Goal: Communication & Community: Answer question/provide support

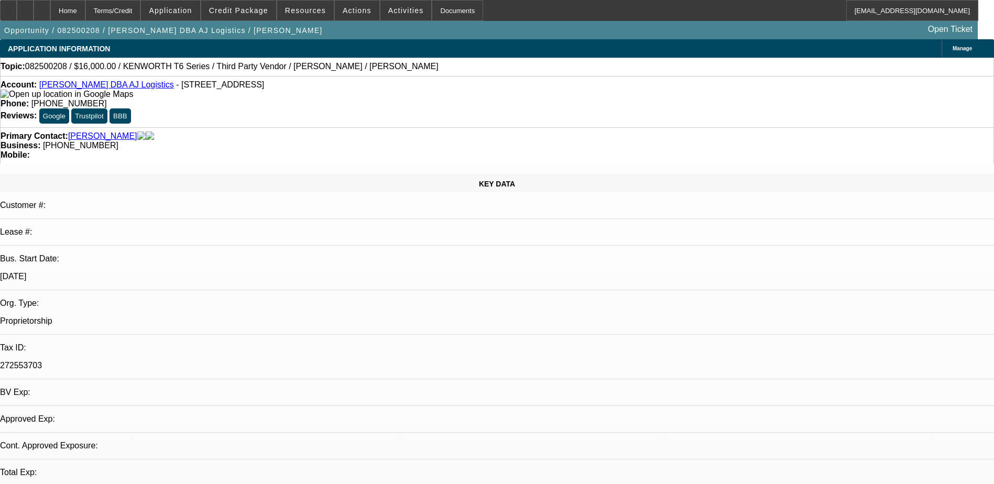
select select "0"
select select "0.1"
select select "1"
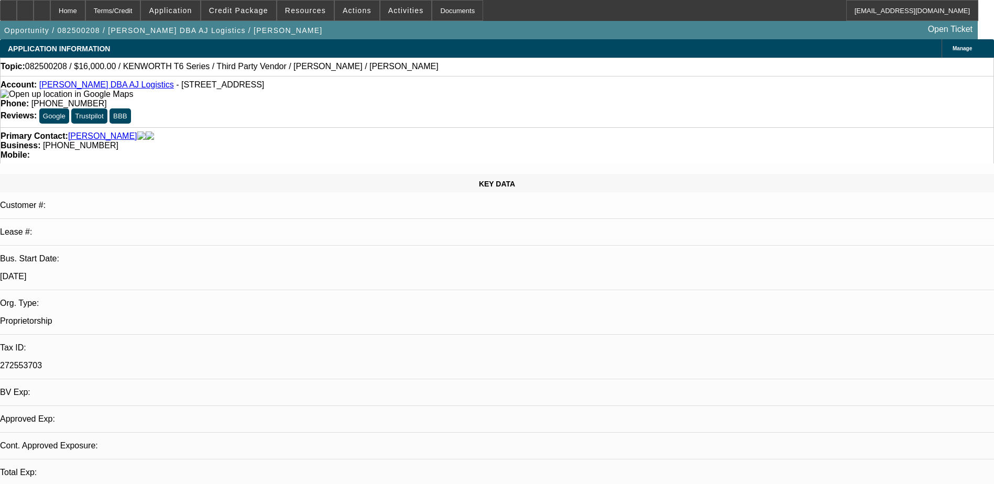
select select "4"
drag, startPoint x: 418, startPoint y: 84, endPoint x: 364, endPoint y: 90, distance: 53.7
click at [364, 99] on div "Phone: (915) 549-9679" at bounding box center [497, 103] width 993 height 9
drag, startPoint x: 364, startPoint y: 90, endPoint x: 404, endPoint y: 85, distance: 40.6
copy span "(915) 549-9679"
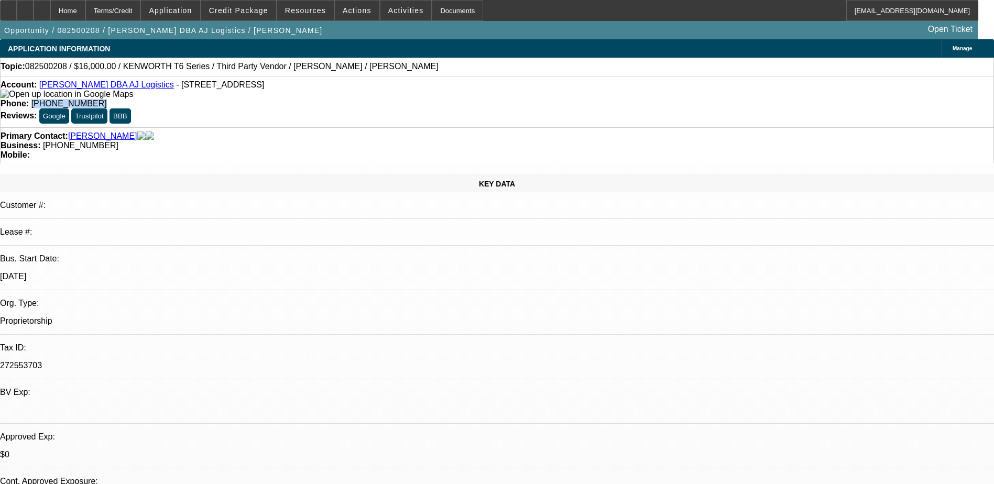
click at [431, 99] on div "Phone: (915) 549-9679" at bounding box center [497, 103] width 993 height 9
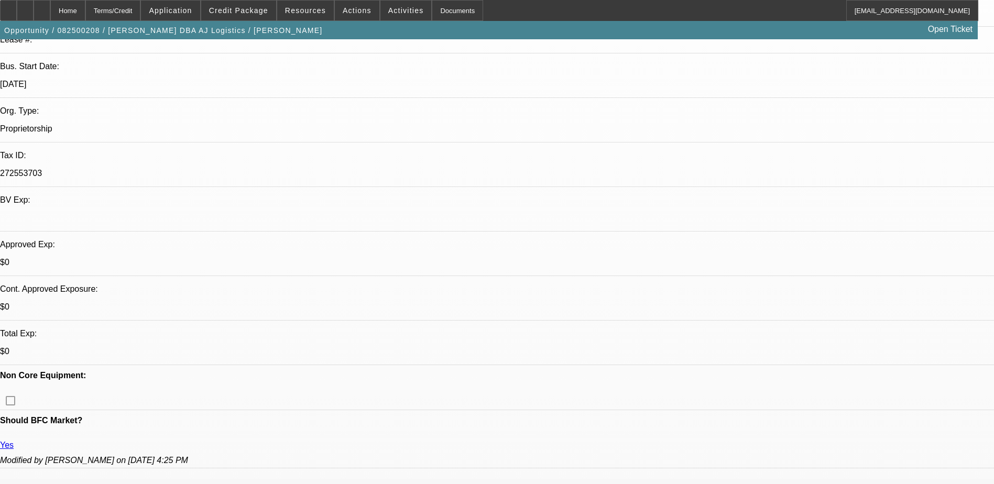
scroll to position [52, 0]
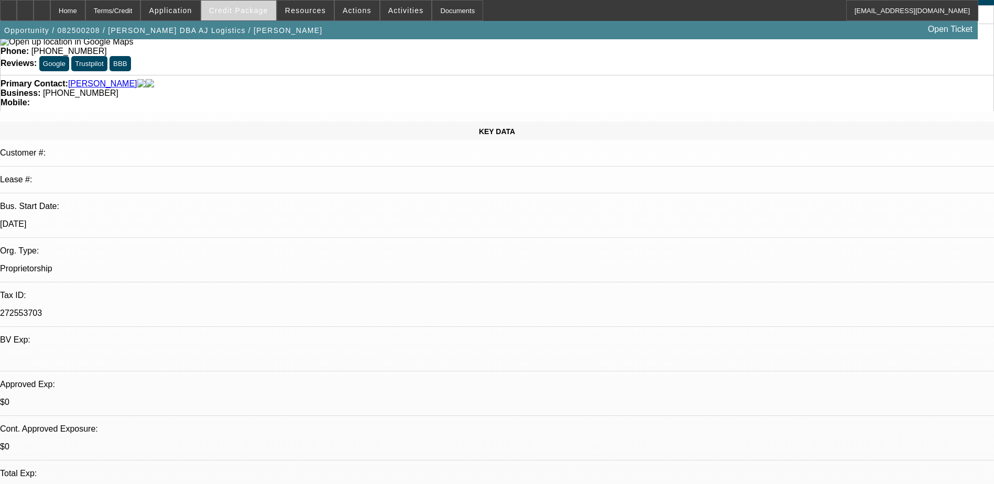
click at [254, 15] on span at bounding box center [238, 10] width 75 height 25
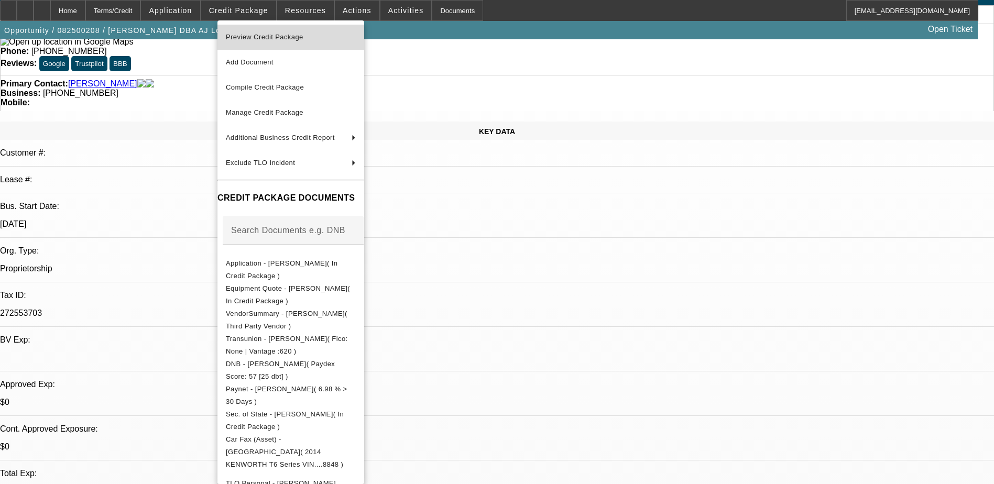
click at [309, 42] on span "Preview Credit Package" at bounding box center [291, 37] width 130 height 13
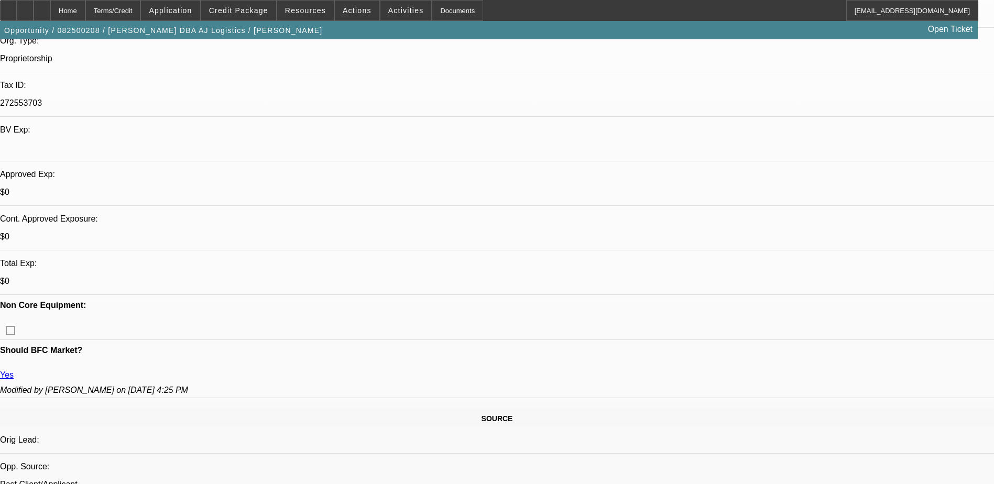
scroll to position [367, 0]
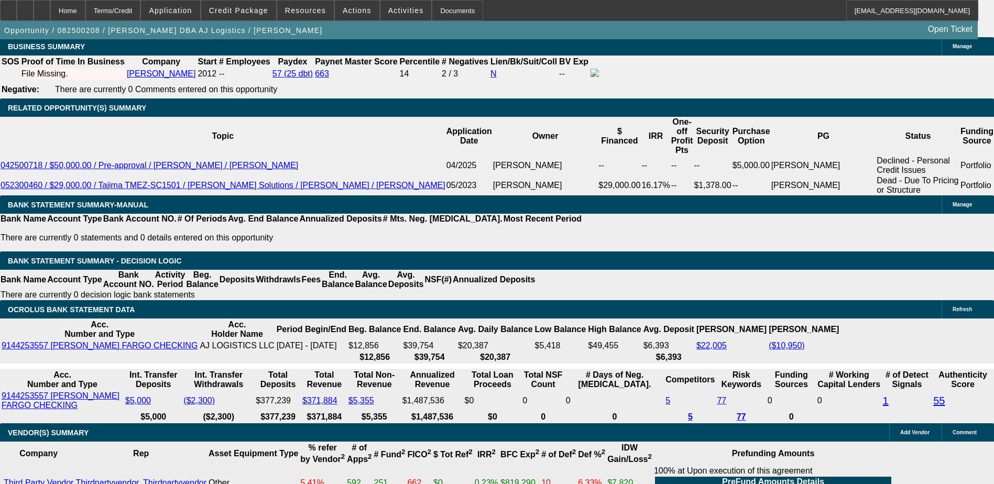
scroll to position [1677, 0]
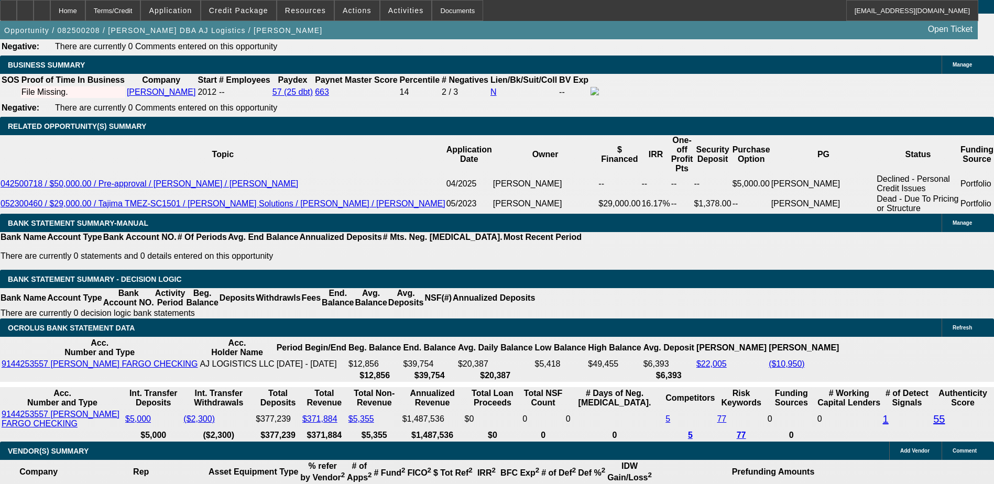
type input "UNKNOWN"
type input "2"
type input "$8,402.19"
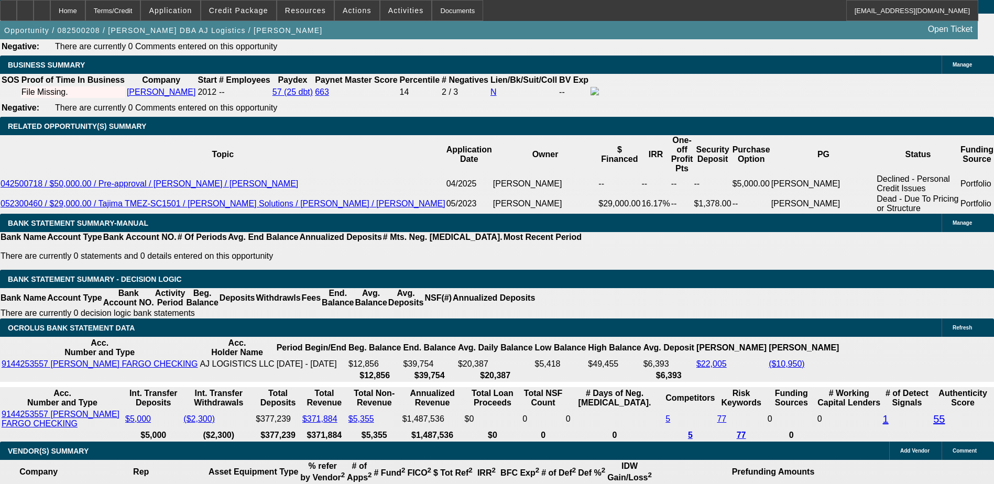
type input "36"
type input "$769.76"
type input "$5,692.77"
type input "36"
drag, startPoint x: 160, startPoint y: 41, endPoint x: 163, endPoint y: 47, distance: 6.3
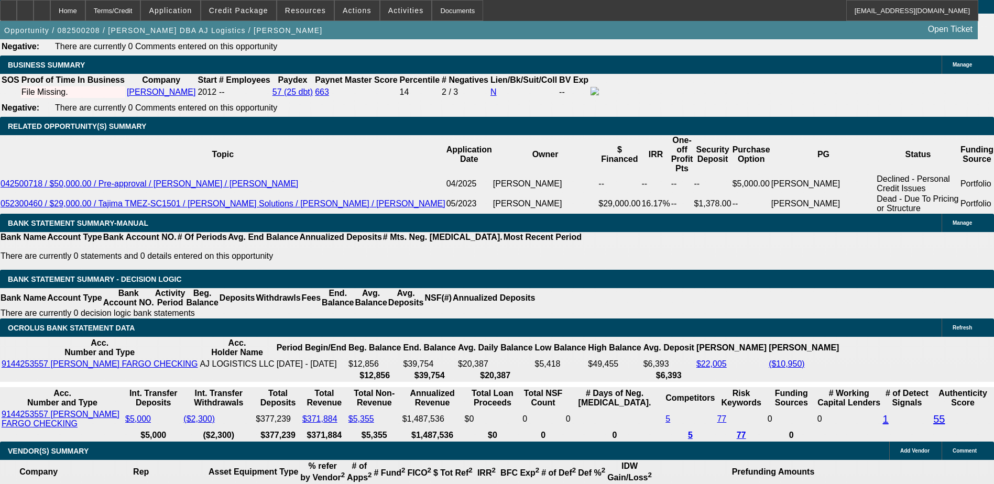
type input "4"
type input "$472.38"
type input "40"
type input "$769.76"
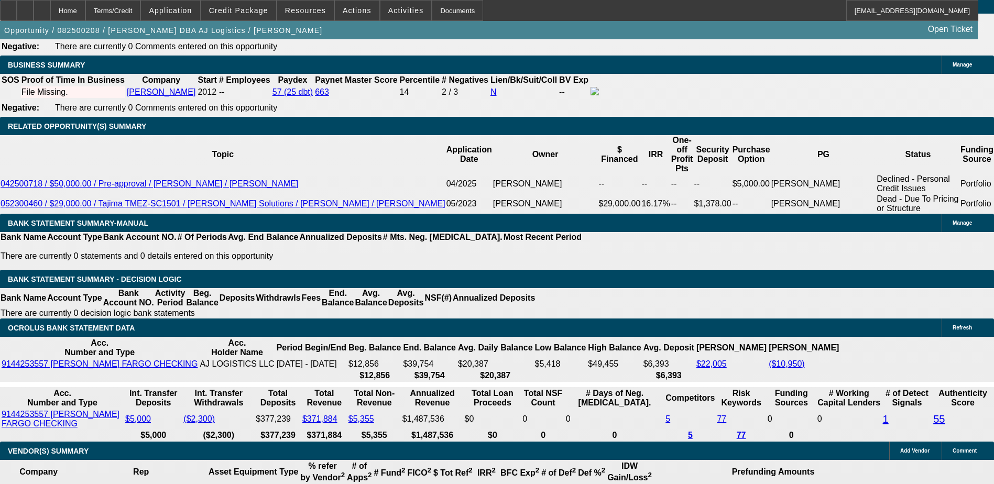
type input "40"
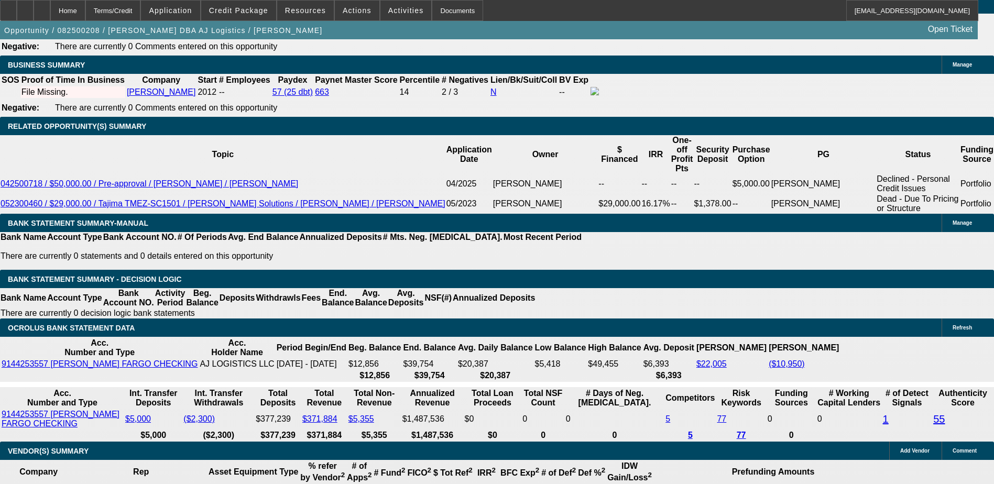
type input "2"
type input "$8,402.19"
type input "24"
type input "$979.00"
type input "24"
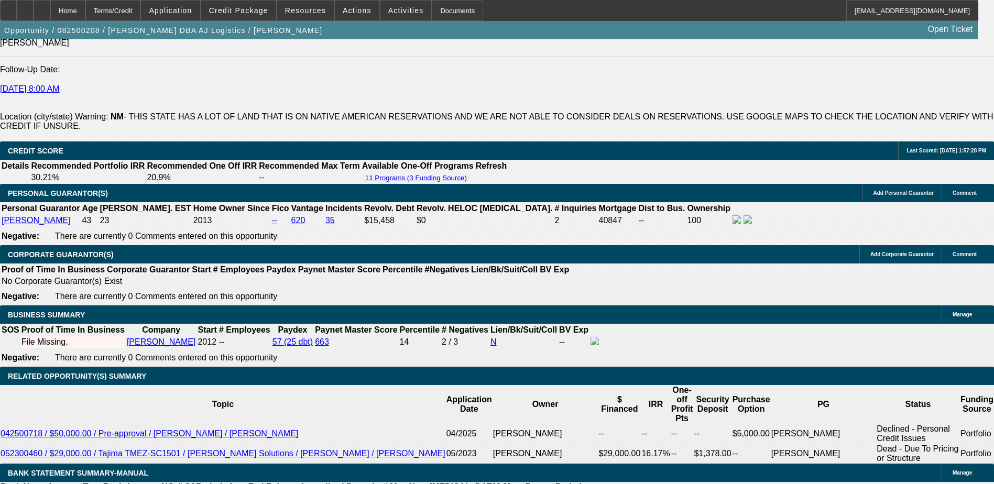
scroll to position [1519, 0]
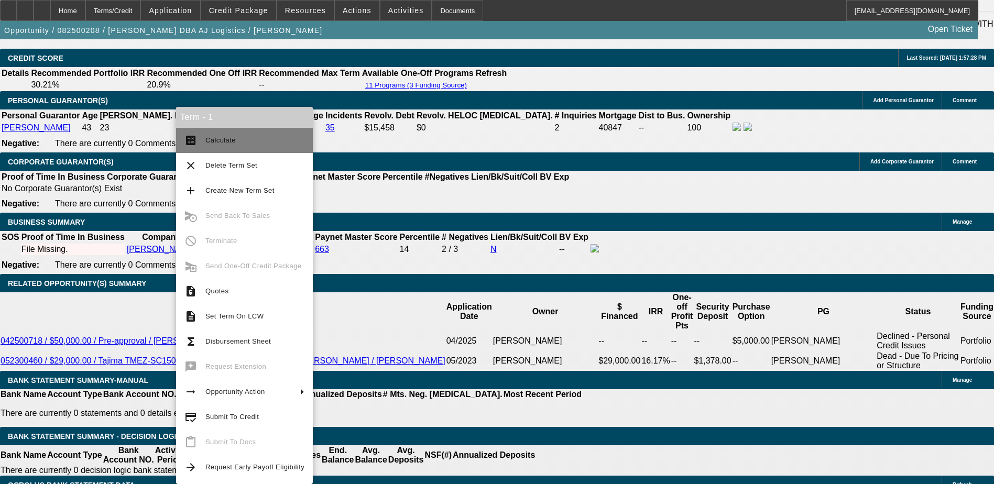
click at [239, 148] on button "calculate Calculate" at bounding box center [244, 140] width 137 height 25
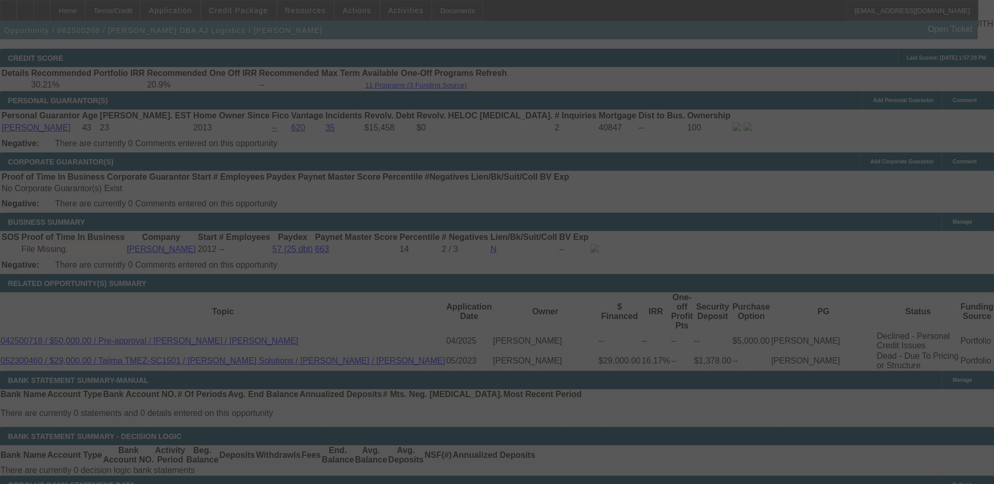
scroll to position [1624, 0]
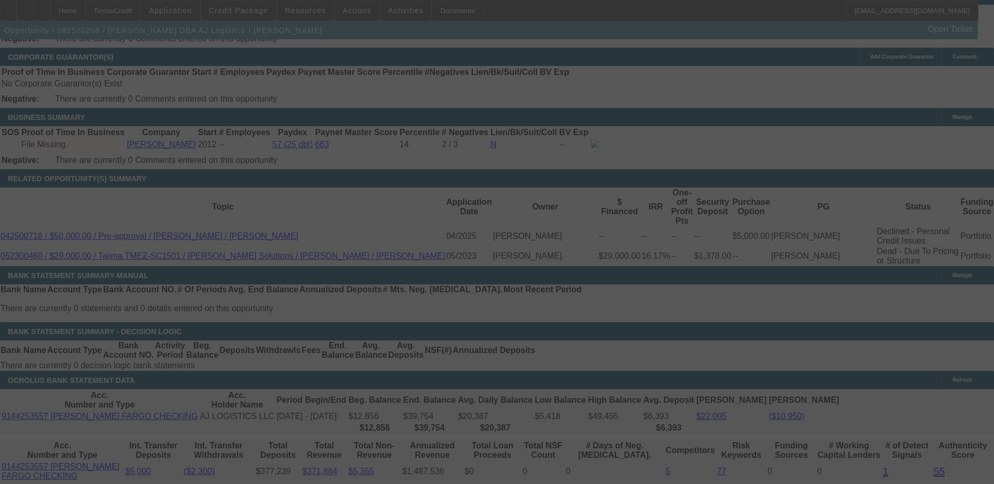
select select "0"
select select "0.1"
select select "4"
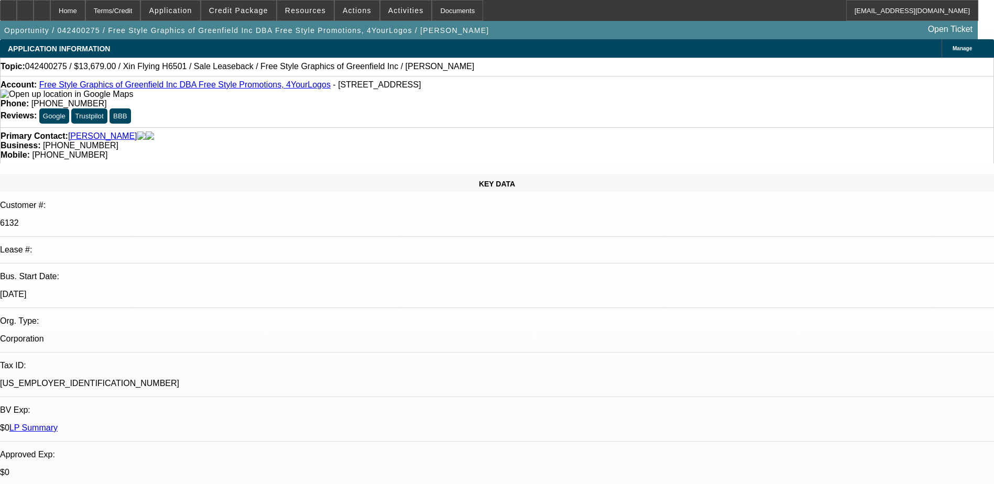
select select "0"
select select "6"
select select "0"
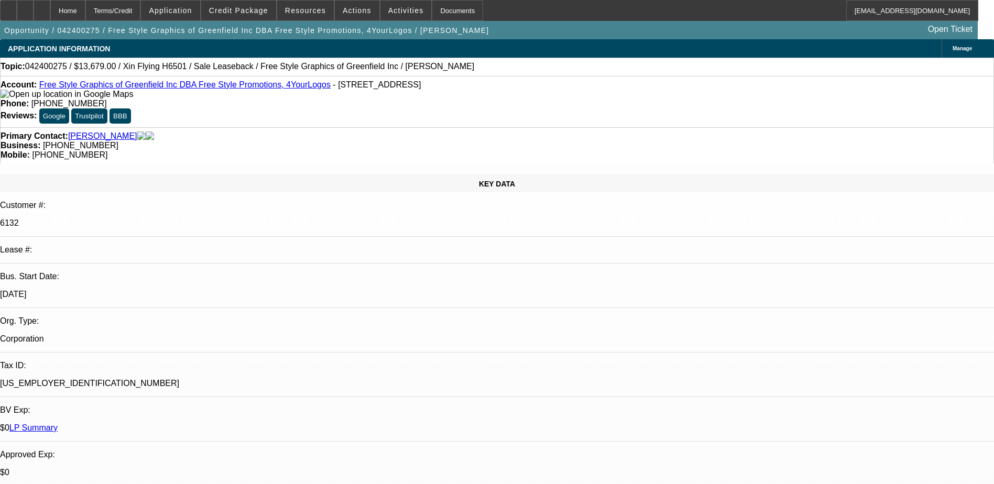
select select "0"
select select "6"
select select "0"
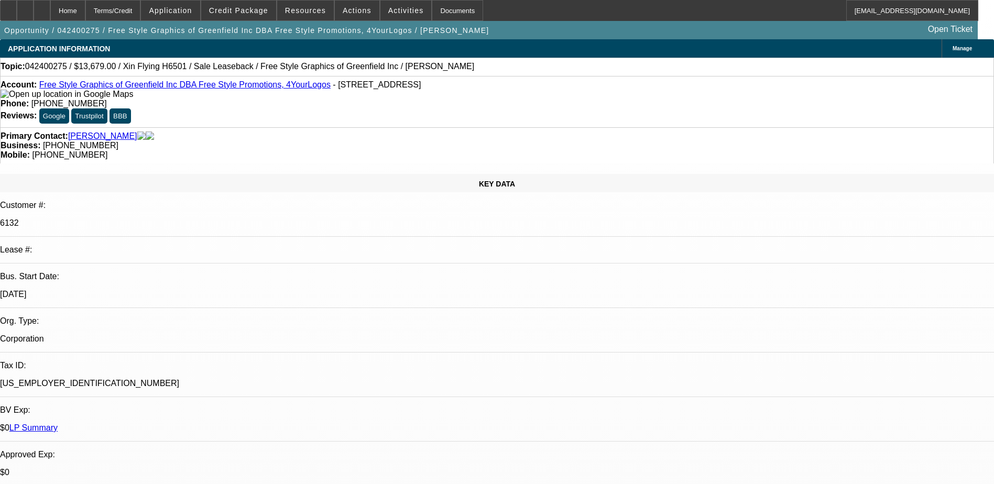
select select "0"
select select "6"
select select "0"
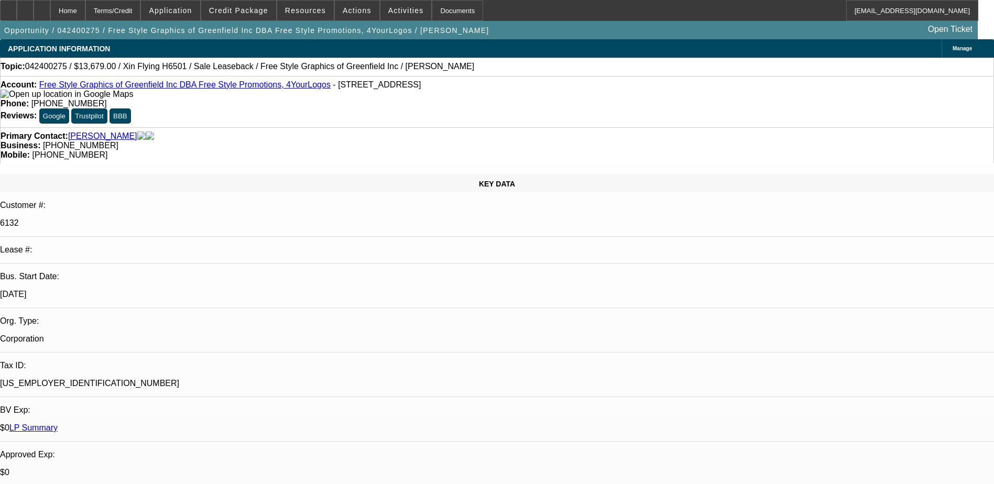
select select "6"
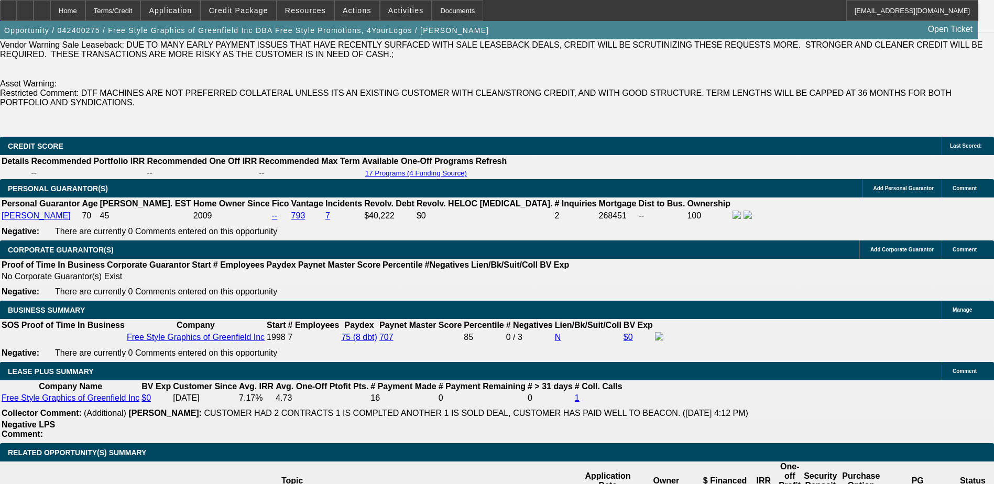
scroll to position [1624, 0]
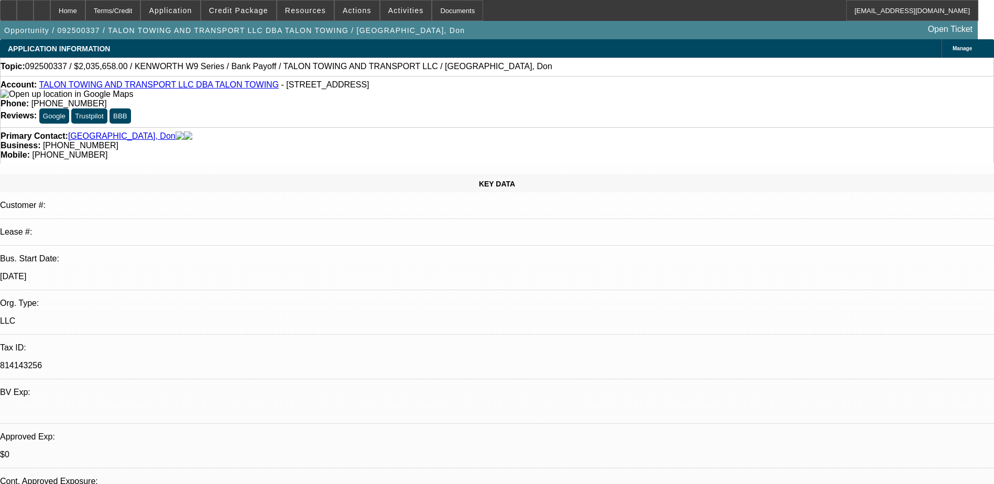
select select "0"
select select "2"
select select "0"
select select "6"
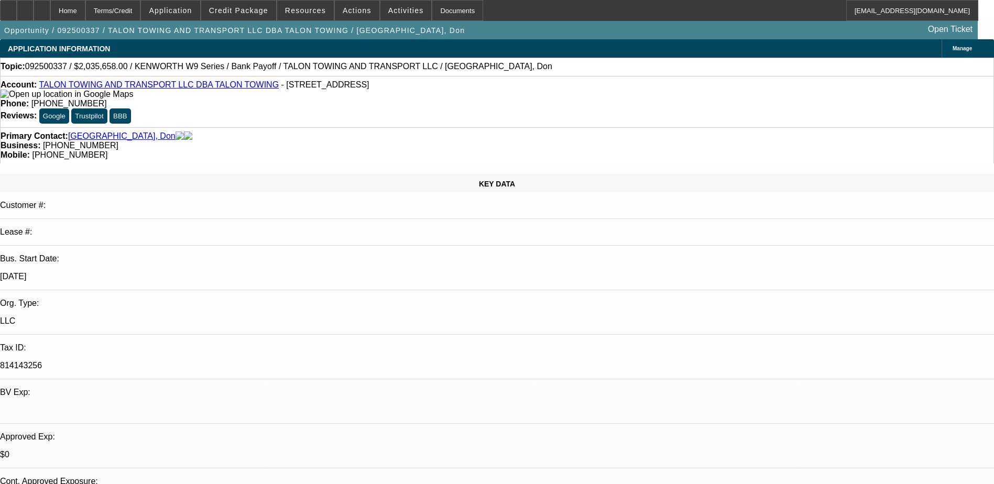
select select "0"
select select "2"
select select "0"
select select "6"
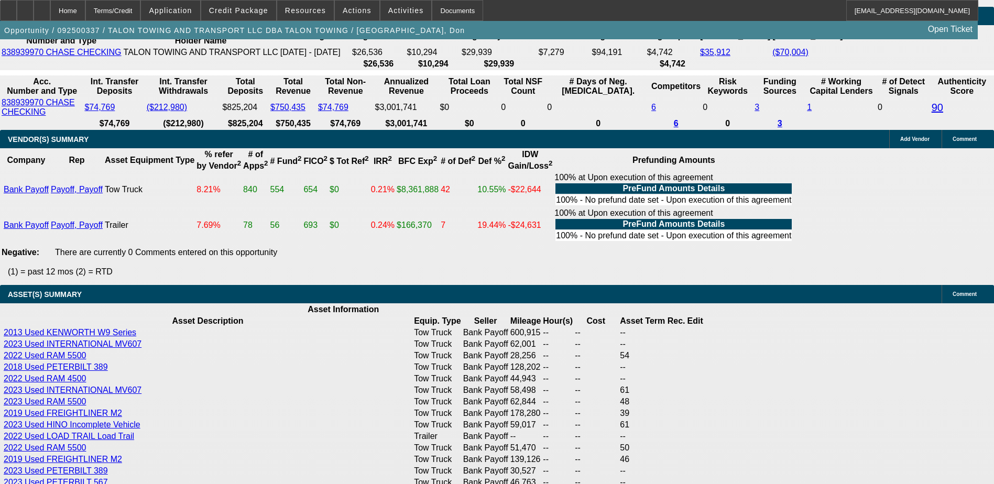
scroll to position [2185, 0]
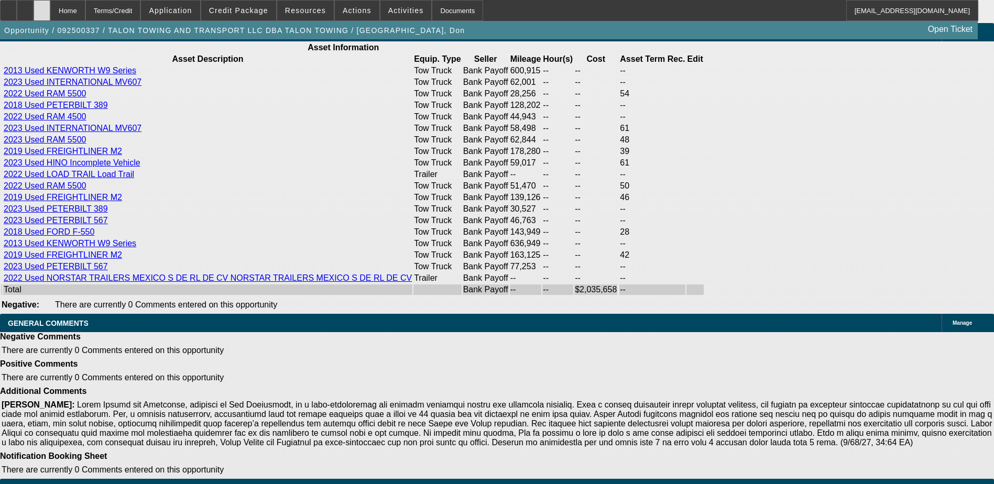
click at [50, 8] on div at bounding box center [42, 10] width 17 height 21
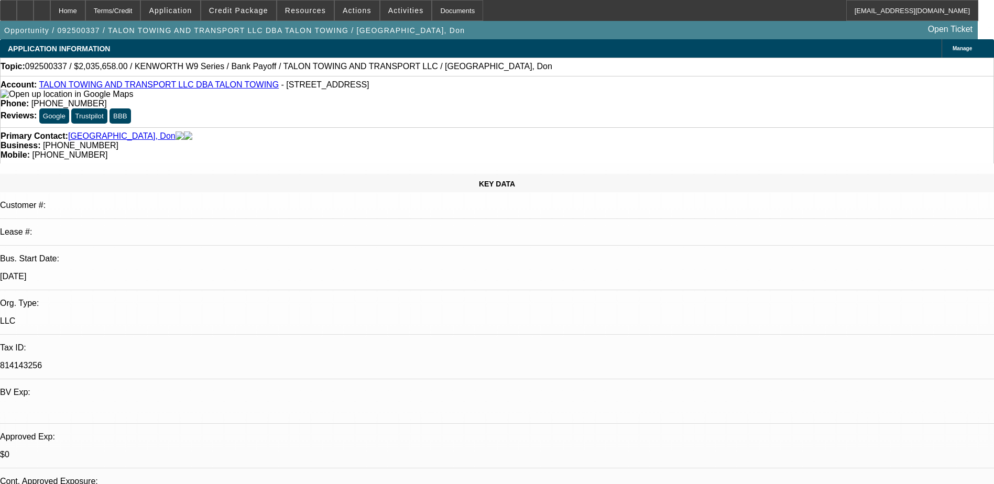
select select "0"
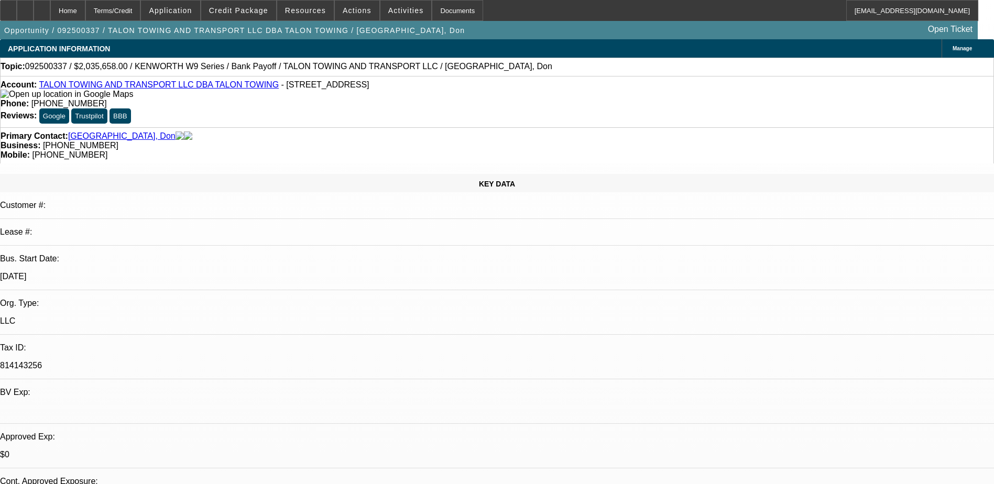
select select "0"
select select "1"
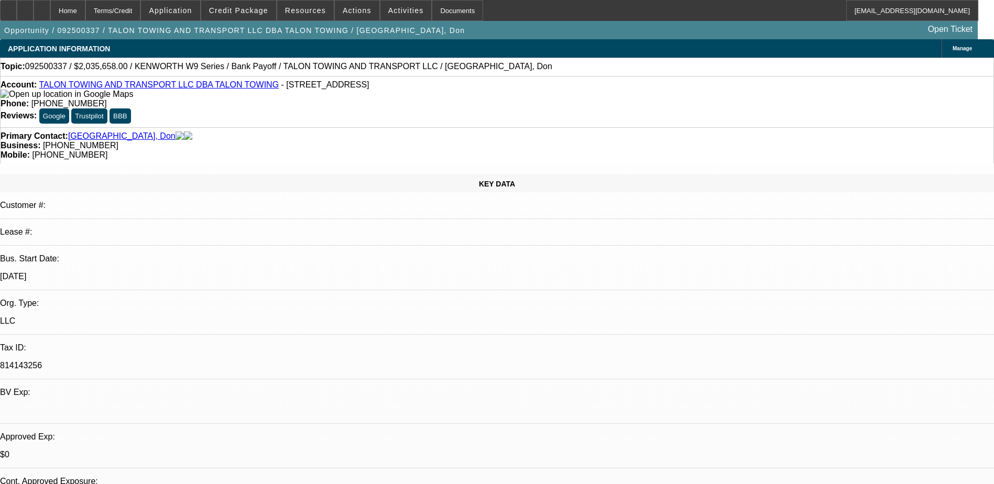
select select "2"
select select "6"
select select "1"
select select "2"
select select "6"
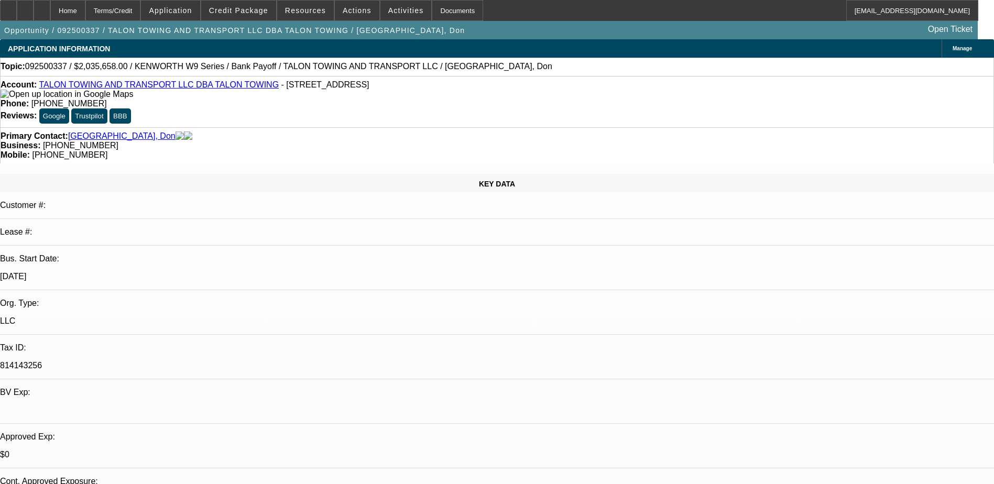
select select "1"
select select "2"
select select "6"
click at [33, 10] on div at bounding box center [25, 10] width 17 height 21
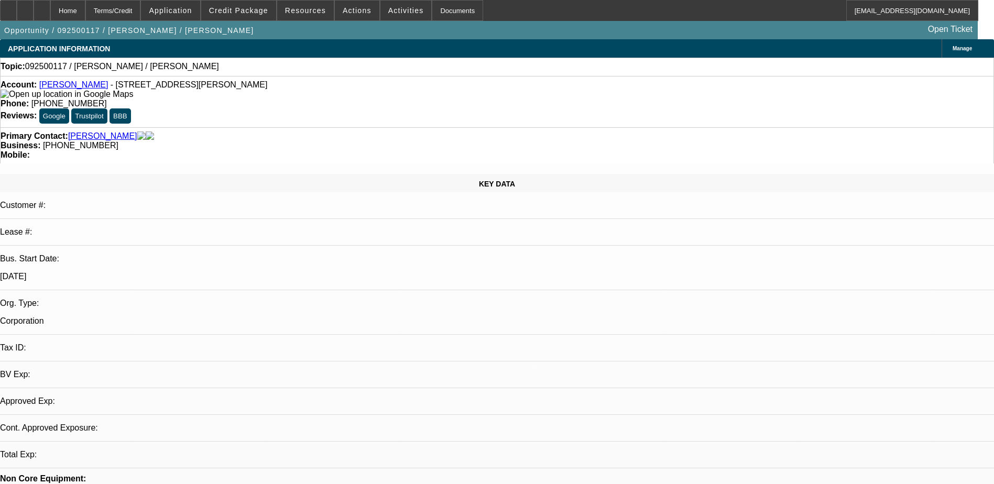
select select "0"
select select "2"
select select "0.1"
select select "1"
select select "2"
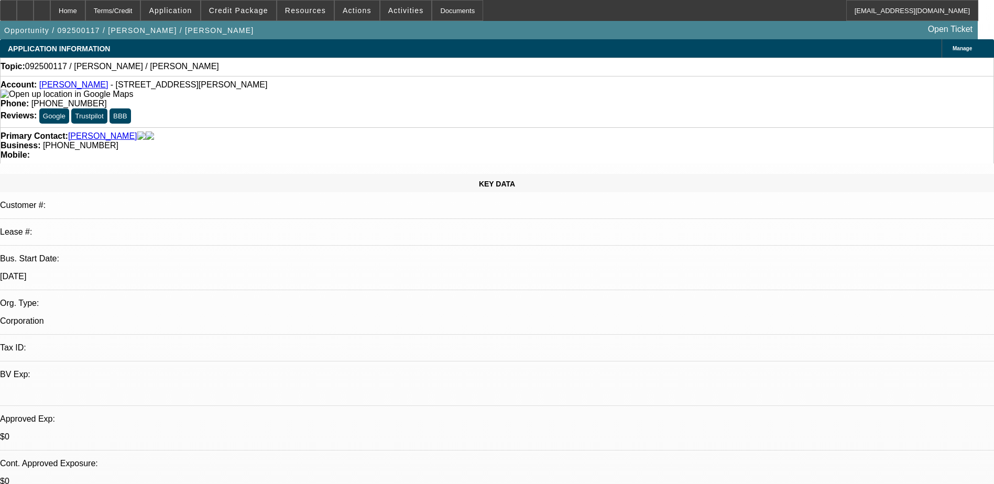
select select "4"
click at [246, 16] on span at bounding box center [238, 10] width 75 height 25
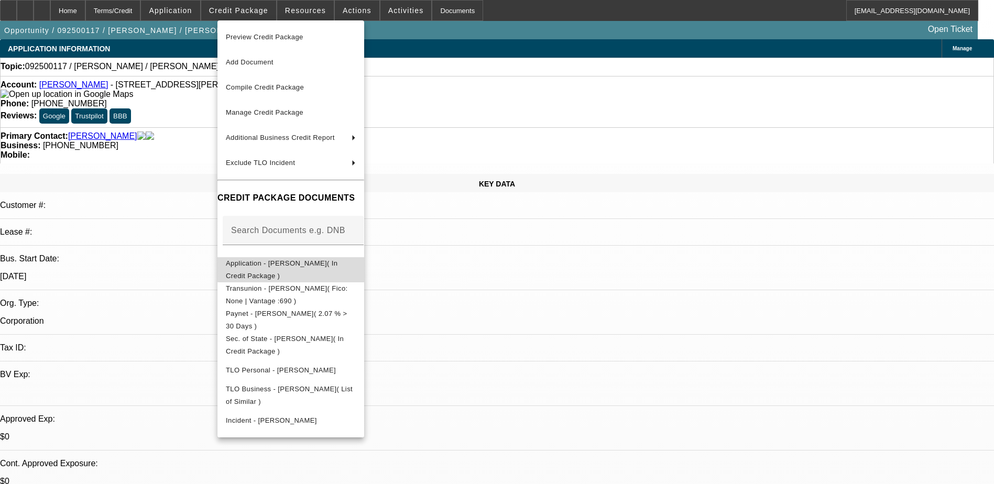
click at [337, 265] on span "Application - Ward Rolloff( In Credit Package )" at bounding box center [282, 269] width 112 height 20
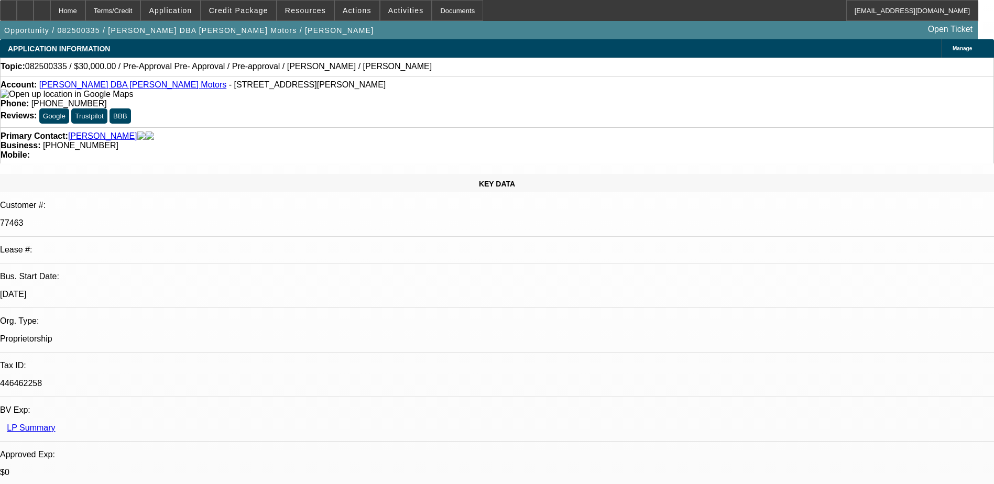
select select "0"
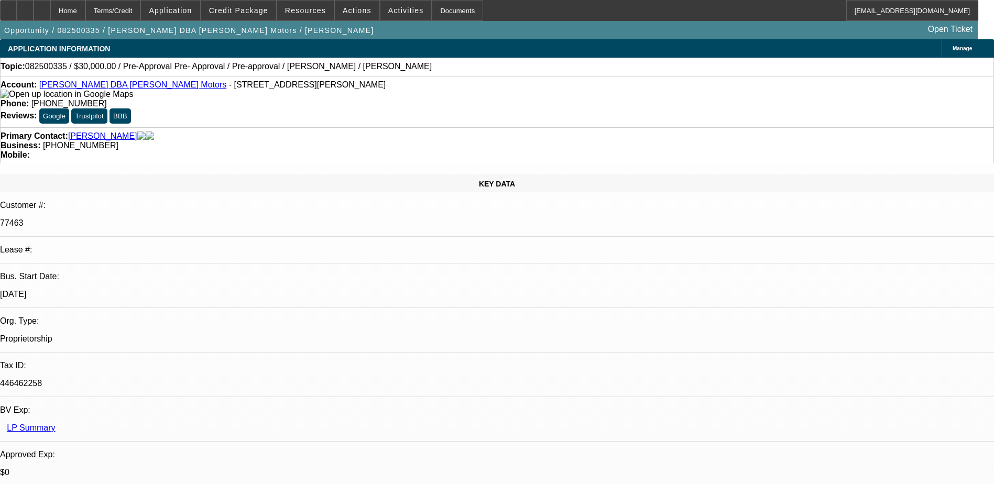
select select "0"
select select "2"
select select "0"
select select "1"
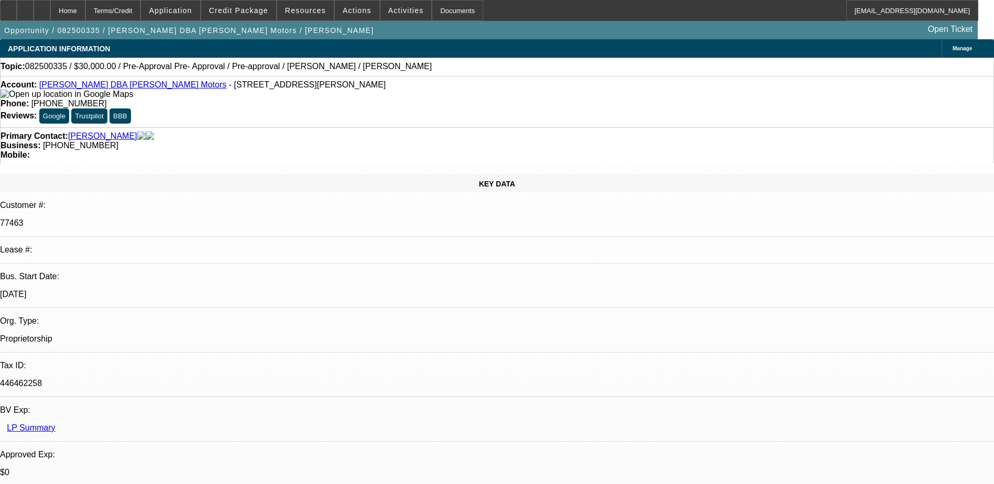
select select "1"
select select "6"
select select "1"
select select "6"
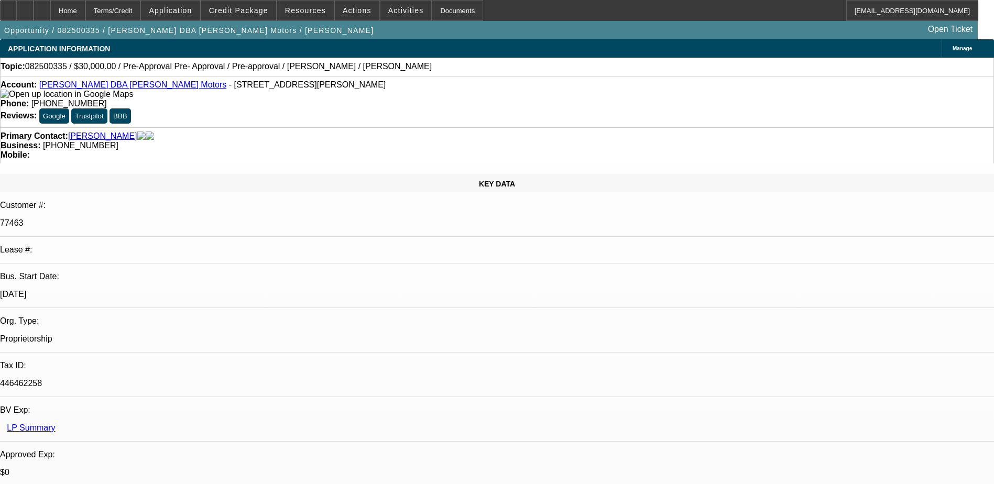
select select "1"
select select "2"
select select "6"
drag, startPoint x: 393, startPoint y: 84, endPoint x: 366, endPoint y: 86, distance: 27.3
click at [366, 99] on div "Phone: [PHONE_NUMBER]" at bounding box center [497, 103] width 993 height 9
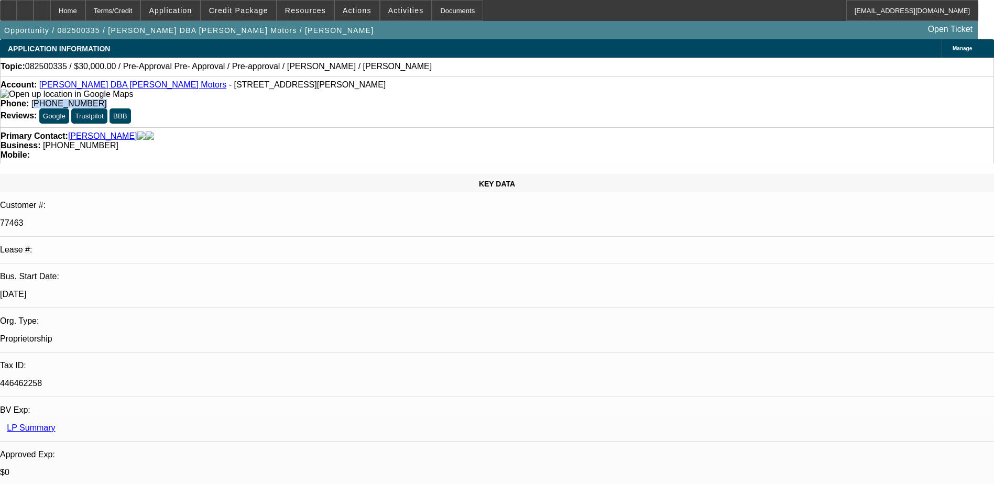
drag, startPoint x: 366, startPoint y: 86, endPoint x: 406, endPoint y: 86, distance: 39.3
drag, startPoint x: 463, startPoint y: 70, endPoint x: 457, endPoint y: 67, distance: 5.9
click at [462, 69] on div "Topic: 082500335 / $30,000.00 / Pre-Approval Pre- Approval / Pre-approval / [PE…" at bounding box center [497, 66] width 993 height 9
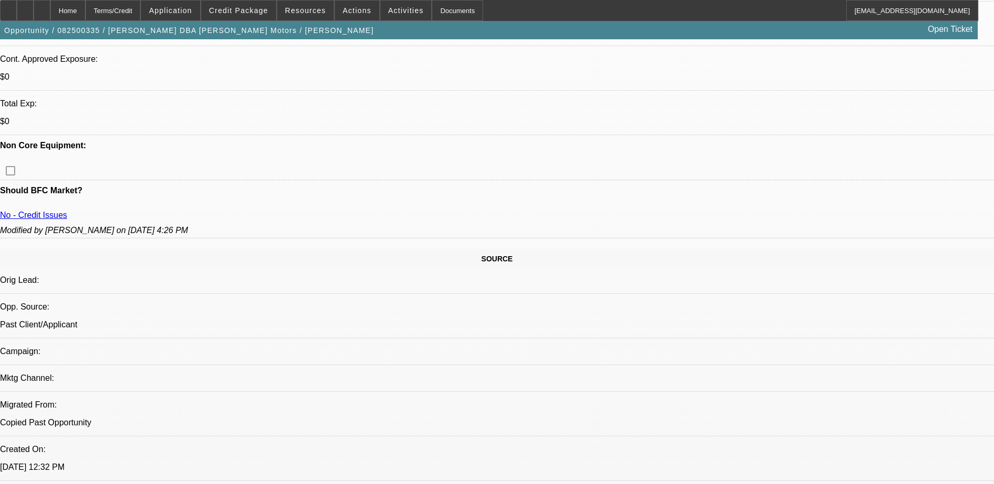
scroll to position [472, 0]
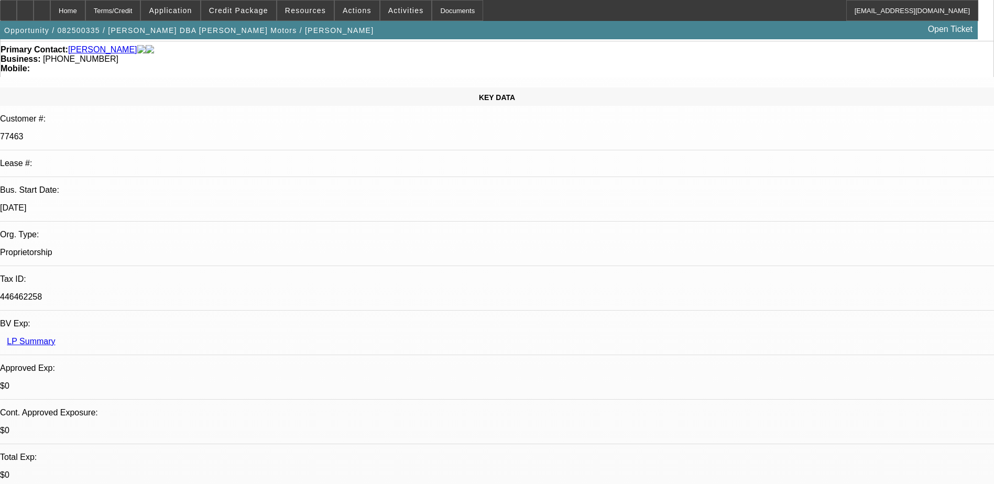
scroll to position [0, 0]
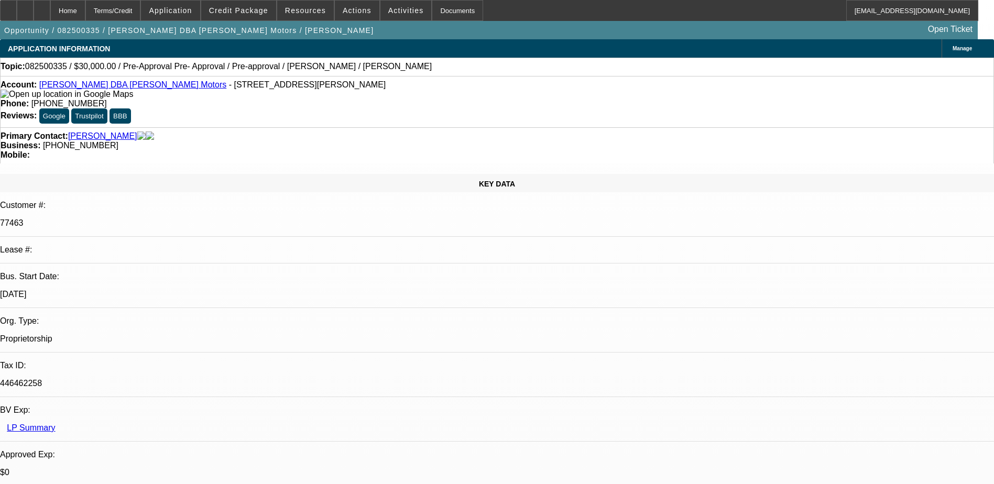
radio input "true"
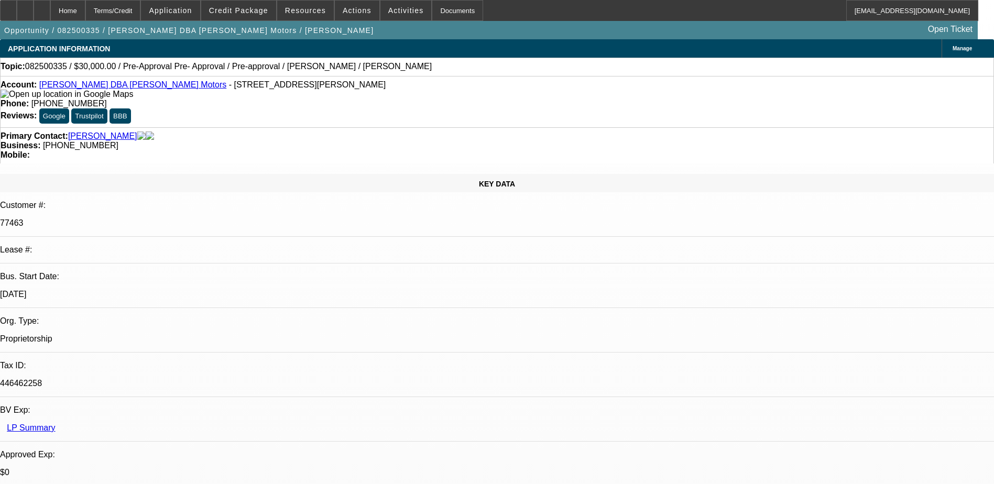
type textarea "Hasnt looked at truck yet, F550 thinks he remembers about 250k miles, reminded …"
radio input "true"
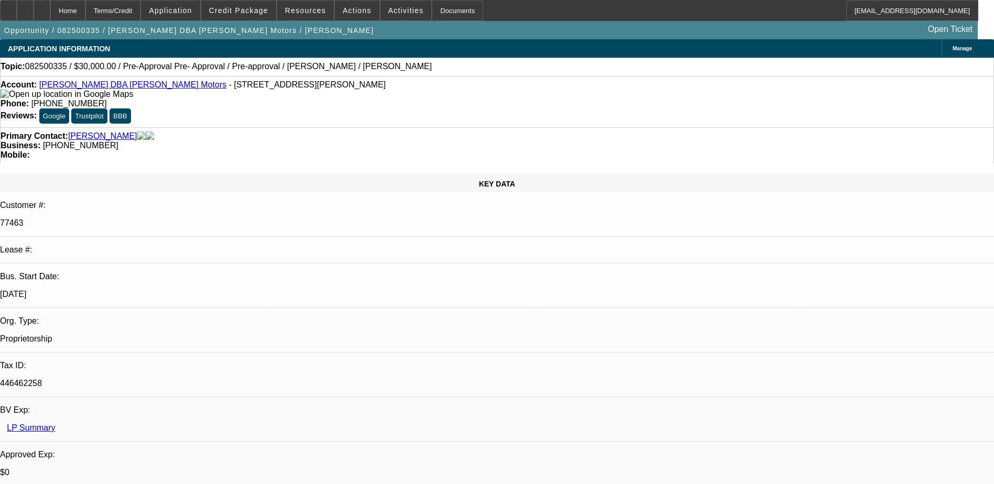
scroll to position [0, 0]
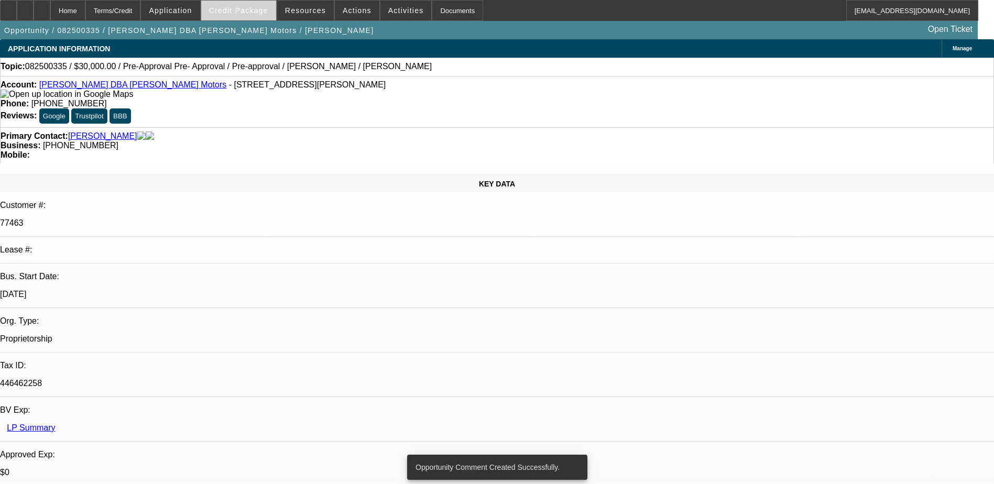
click at [245, 7] on span "Credit Package" at bounding box center [238, 10] width 59 height 8
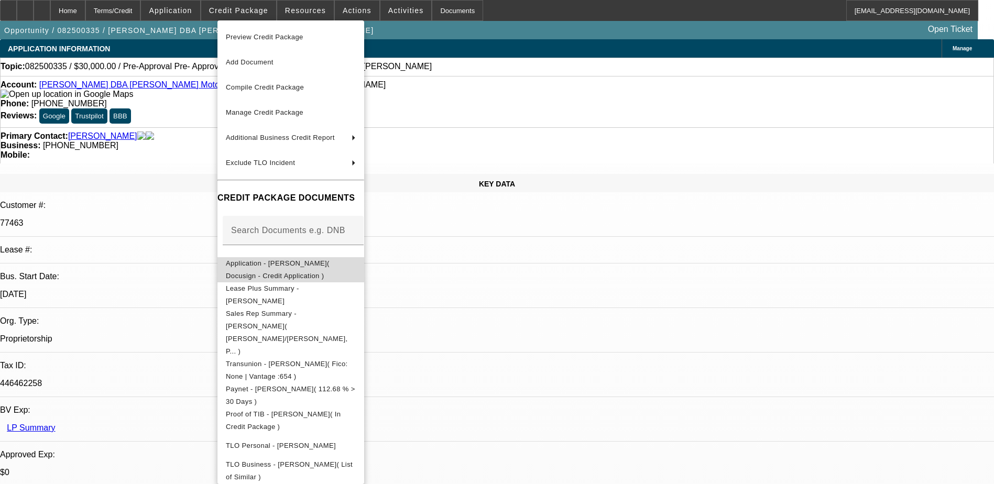
click at [304, 268] on span "Application - James Hickey( Docusign - Credit Application )" at bounding box center [278, 269] width 104 height 20
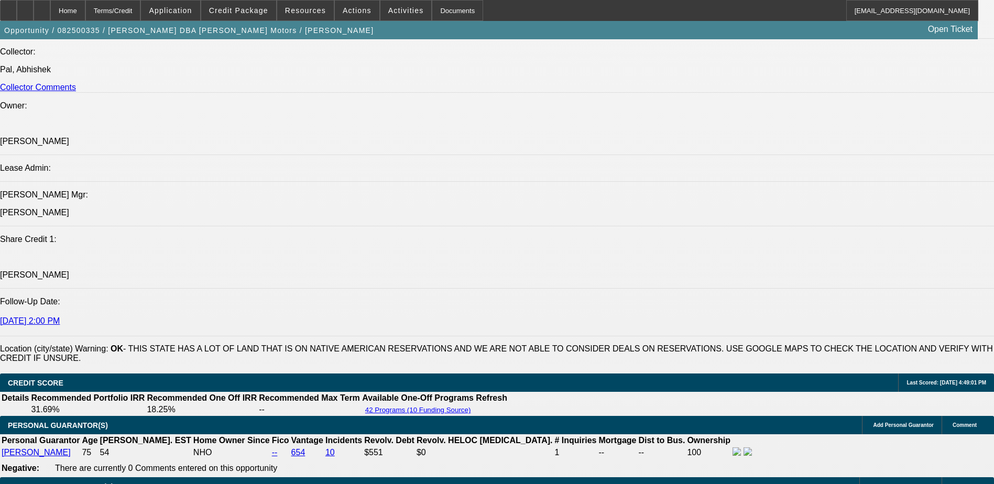
scroll to position [1624, 0]
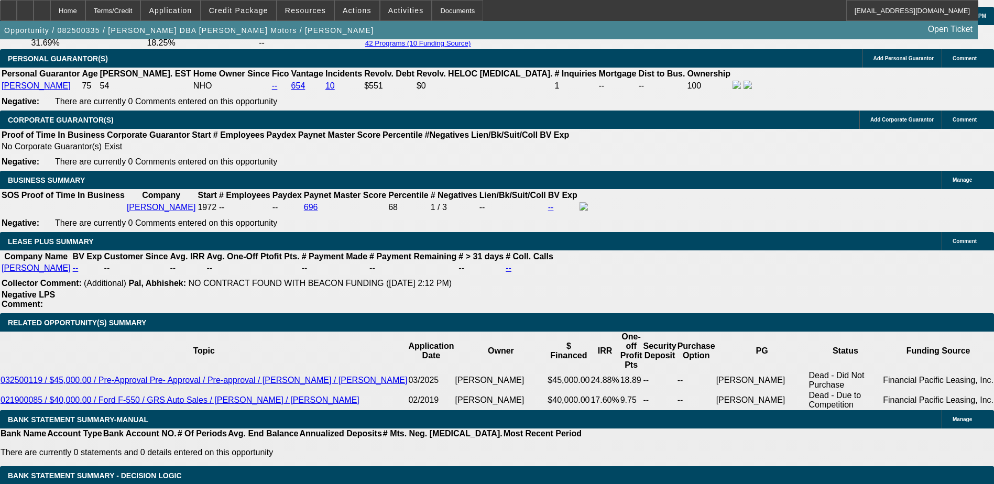
click at [683, 342] on div "APPLICATION INFORMATION Manage Topic: 082500335 / $30,000.00 / Pre-Approval Pre…" at bounding box center [497, 387] width 994 height 3944
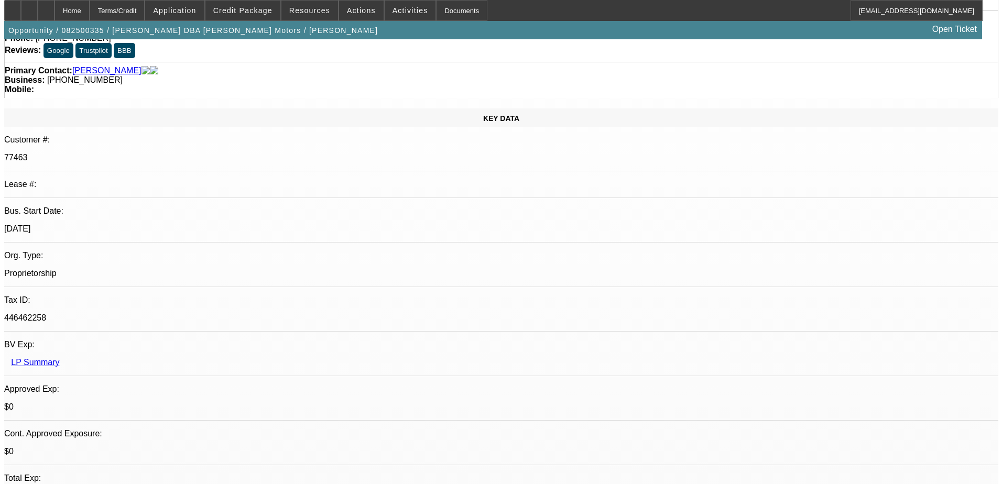
scroll to position [0, 0]
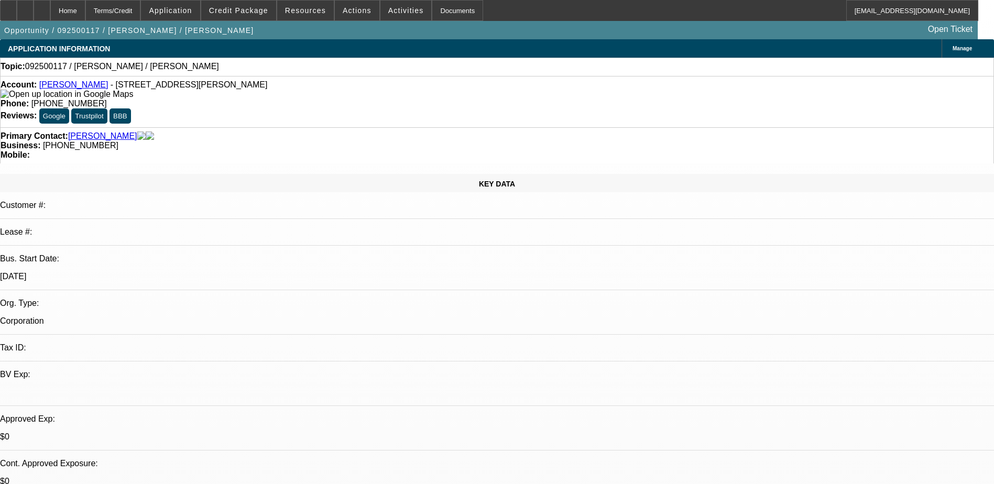
select select "0"
select select "2"
select select "0.1"
select select "4"
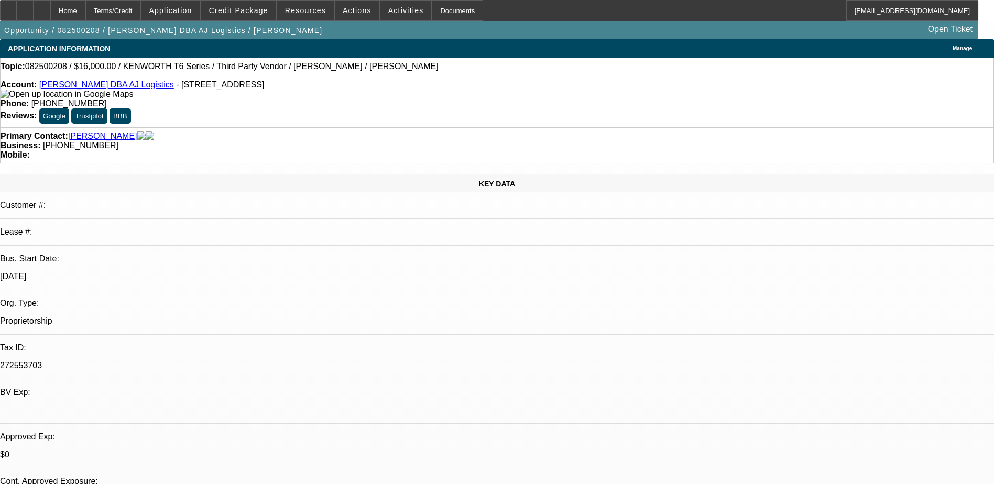
select select "0"
select select "0.1"
select select "4"
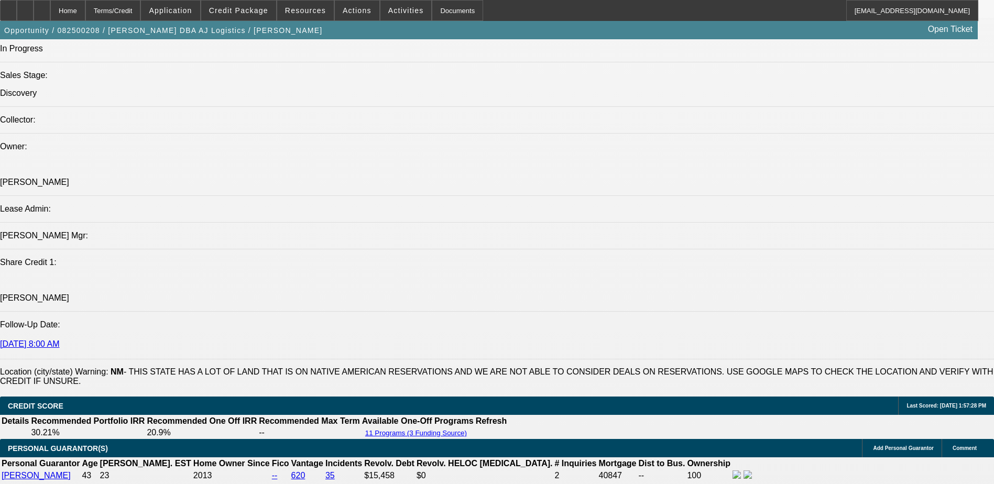
scroll to position [995, 0]
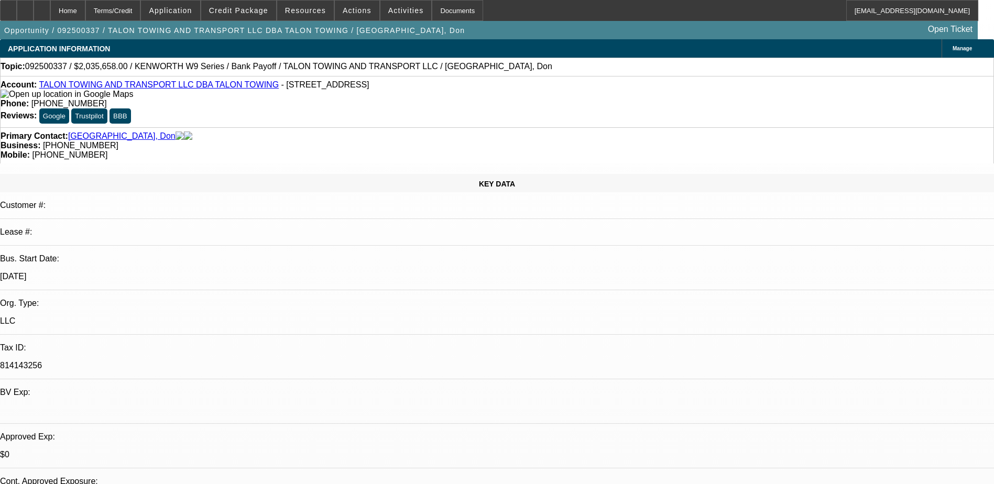
select select "0"
select select "2"
select select "0"
select select "6"
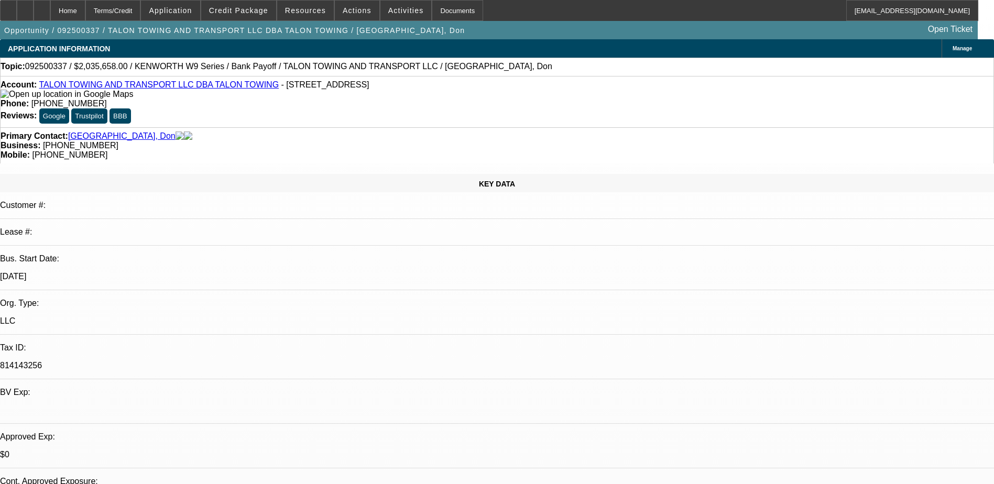
select select "0"
select select "2"
select select "0"
select select "6"
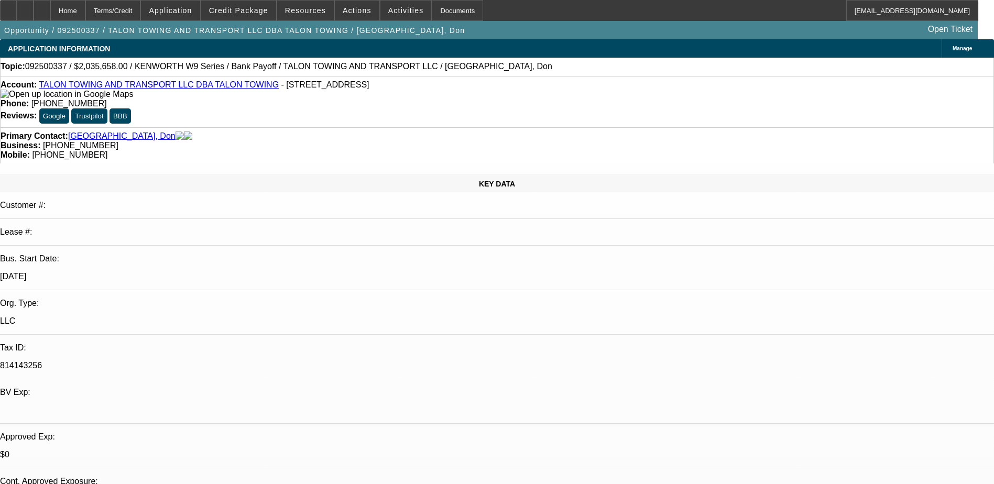
select select "0"
select select "2"
select select "0"
select select "6"
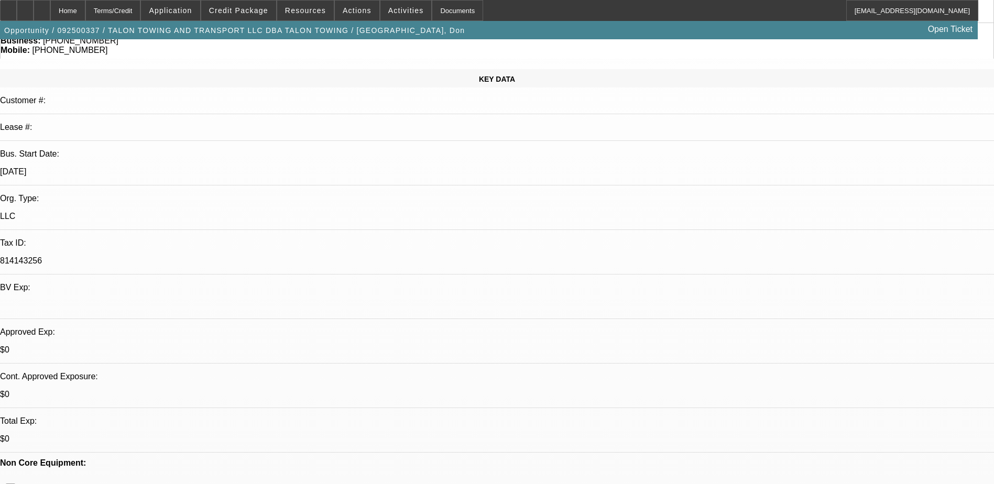
scroll to position [52, 0]
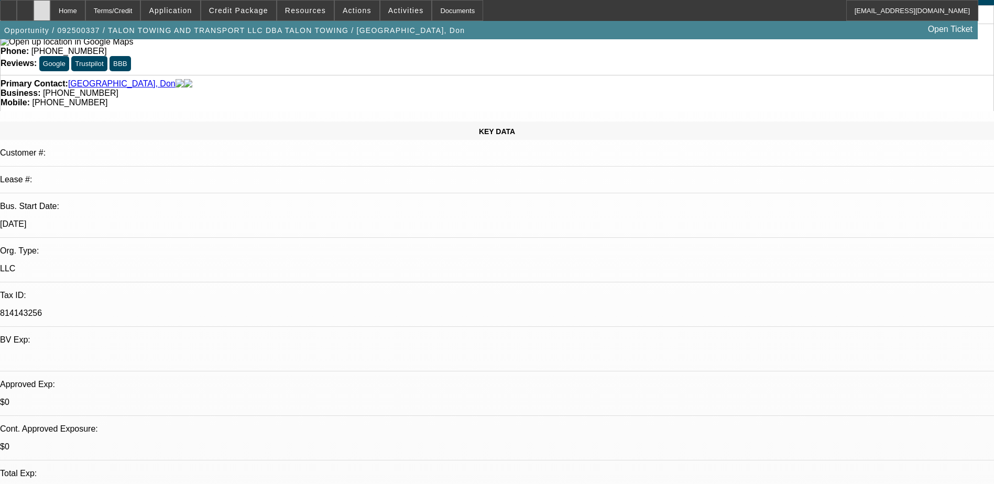
click at [42, 7] on icon at bounding box center [42, 7] width 0 height 0
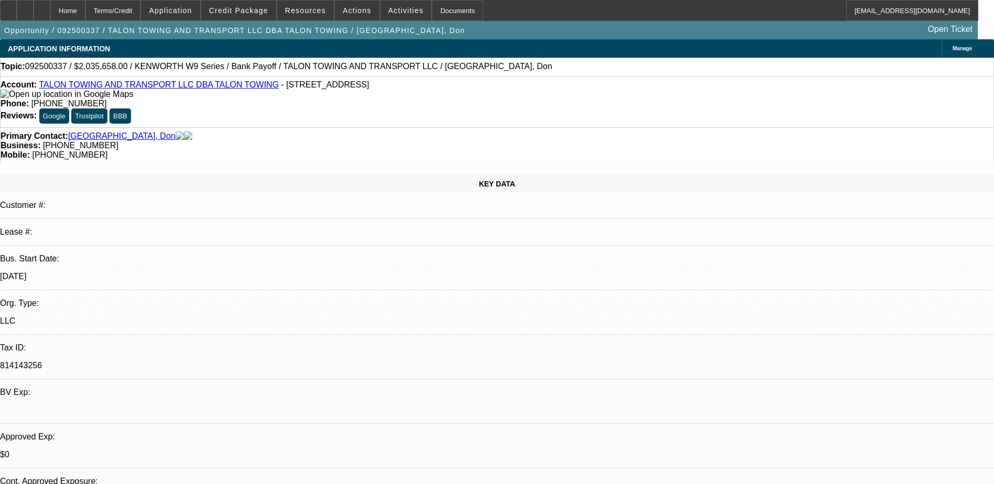
select select "0"
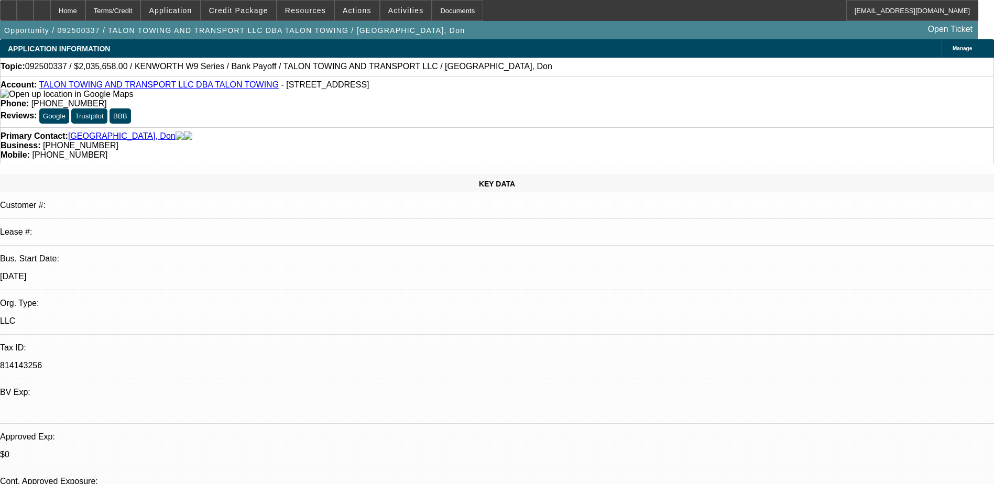
select select "0"
select select "1"
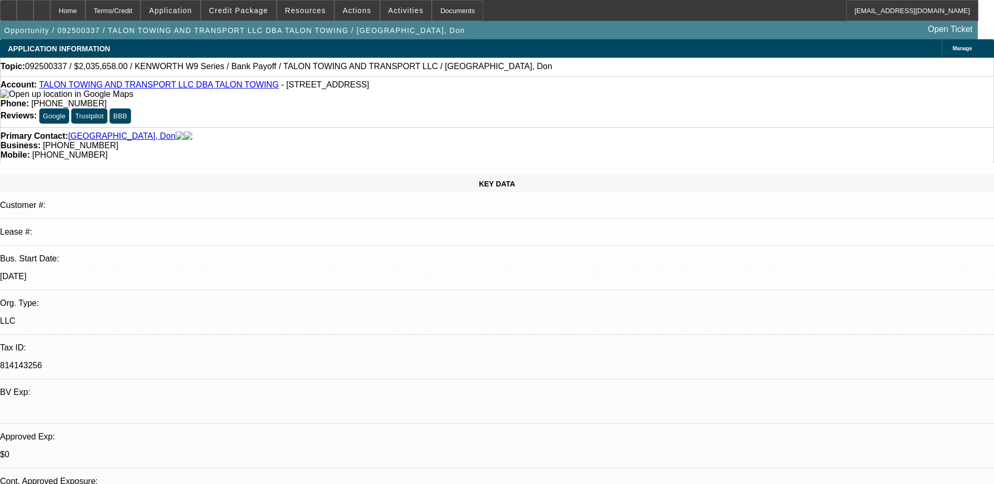
select select "2"
select select "6"
select select "1"
select select "2"
select select "6"
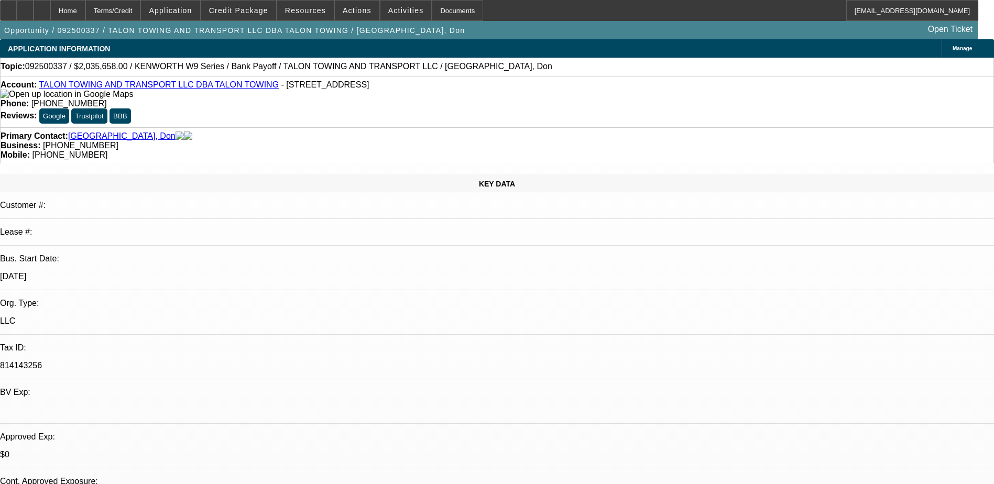
select select "1"
select select "2"
select select "6"
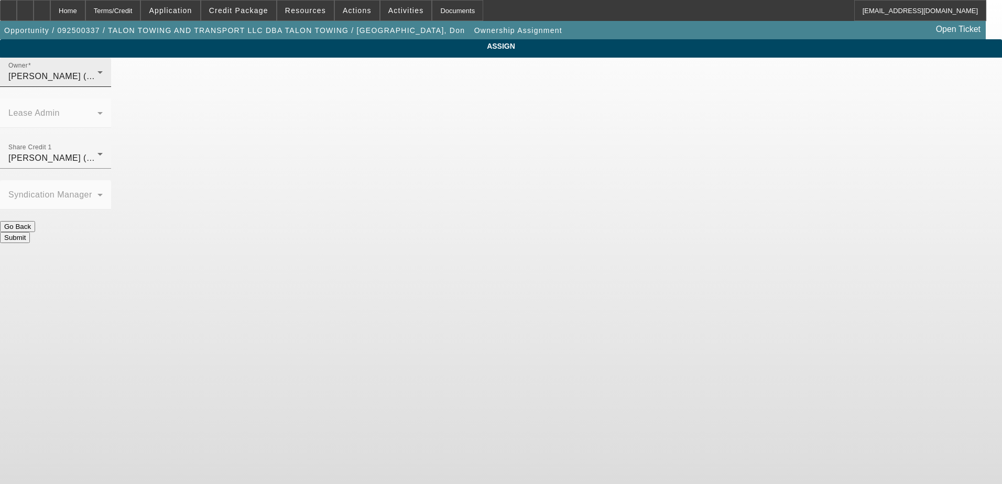
click at [103, 76] on div "Owner [PERSON_NAME] (Lvl 2)" at bounding box center [55, 72] width 94 height 29
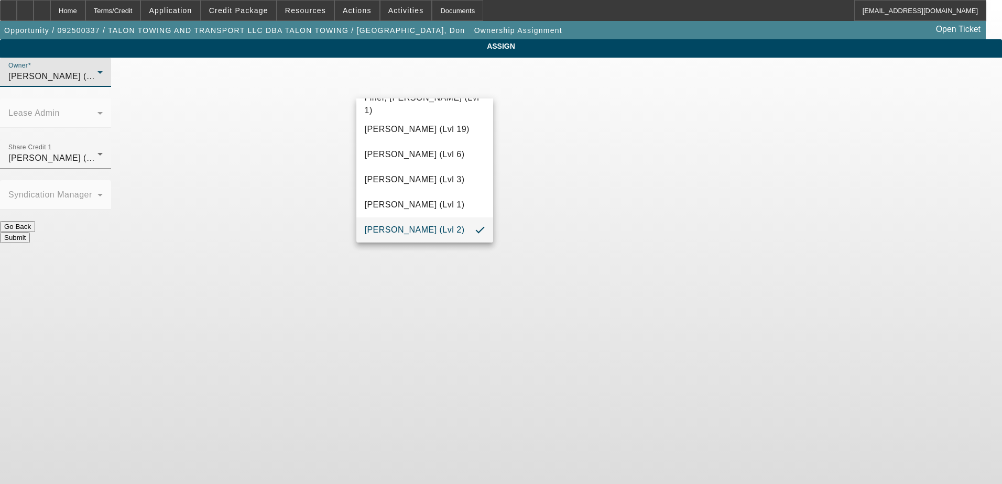
scroll to position [231, 0]
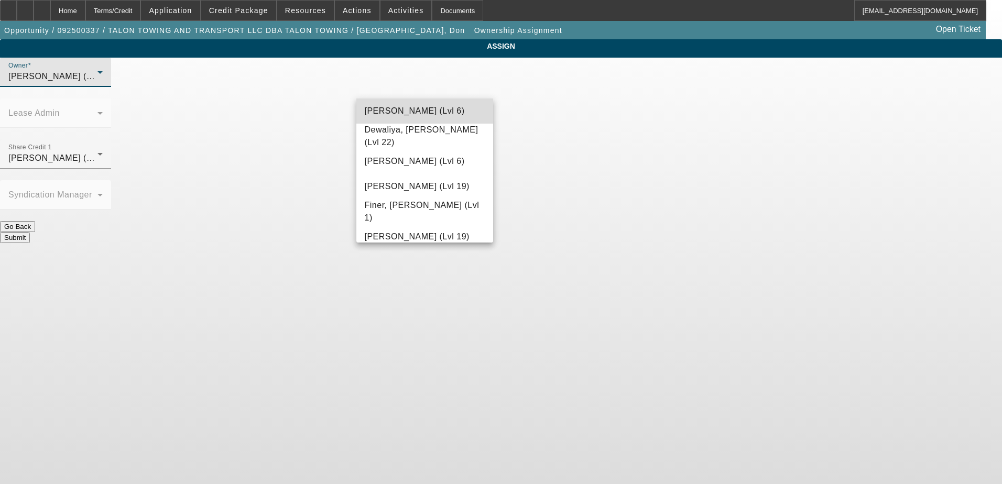
click at [433, 110] on span "[PERSON_NAME] (Lvl 6)" at bounding box center [415, 111] width 100 height 13
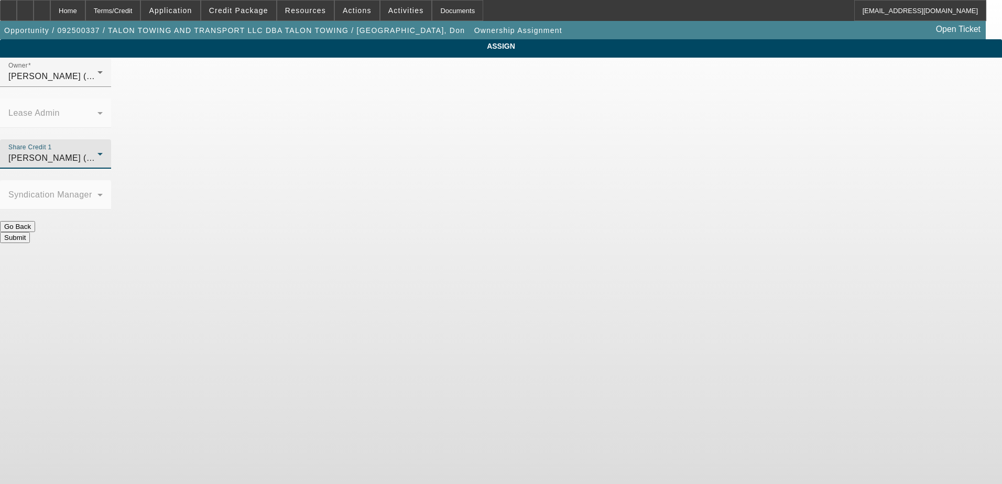
click at [108, 154] on span "[PERSON_NAME] (Lvl 6)" at bounding box center [58, 158] width 100 height 9
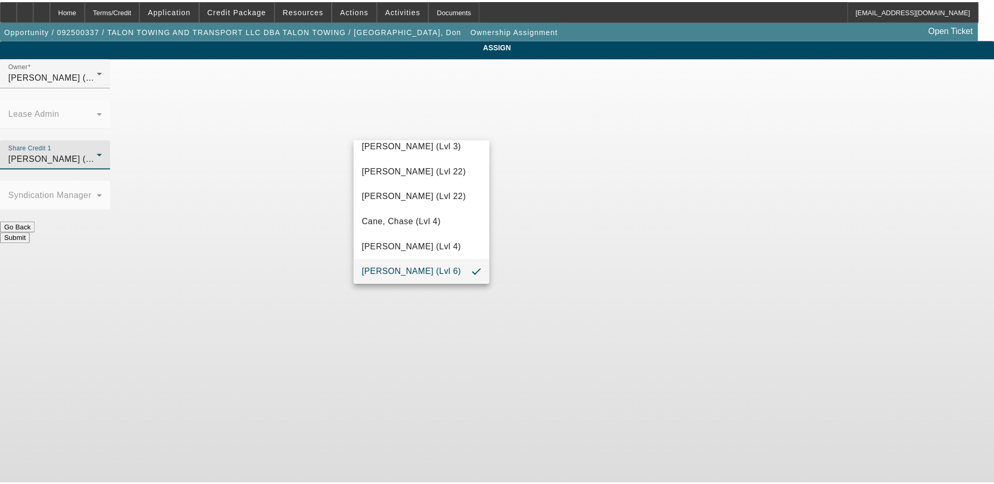
scroll to position [338, 0]
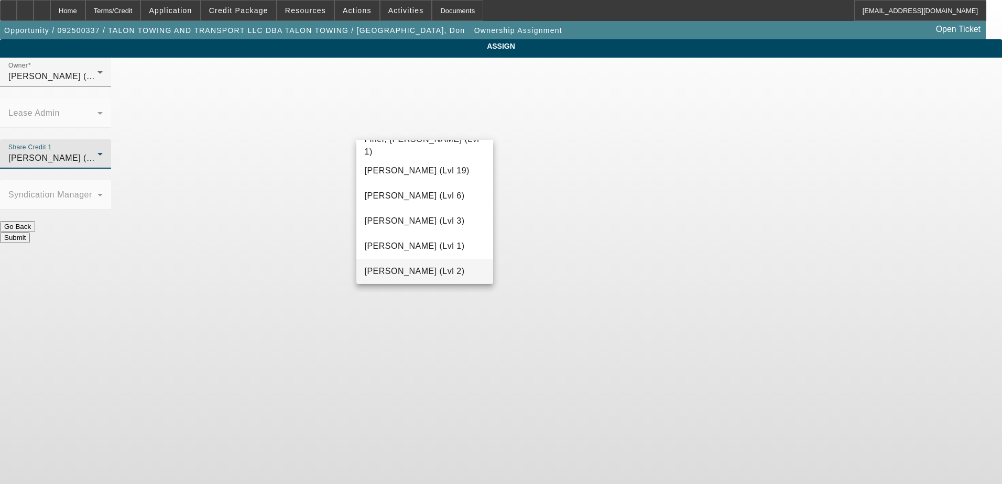
click at [424, 268] on span "[PERSON_NAME] (Lvl 2)" at bounding box center [415, 271] width 100 height 13
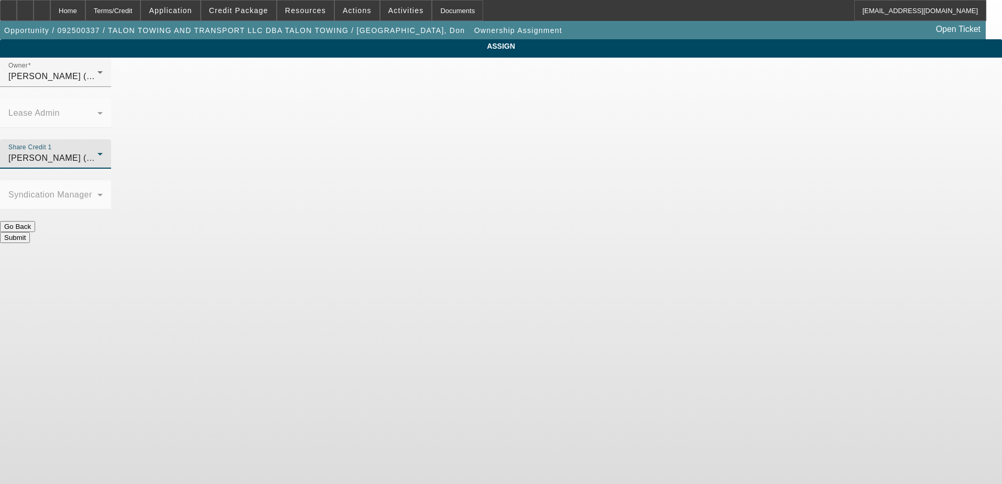
click at [30, 232] on button "Submit" at bounding box center [15, 237] width 30 height 11
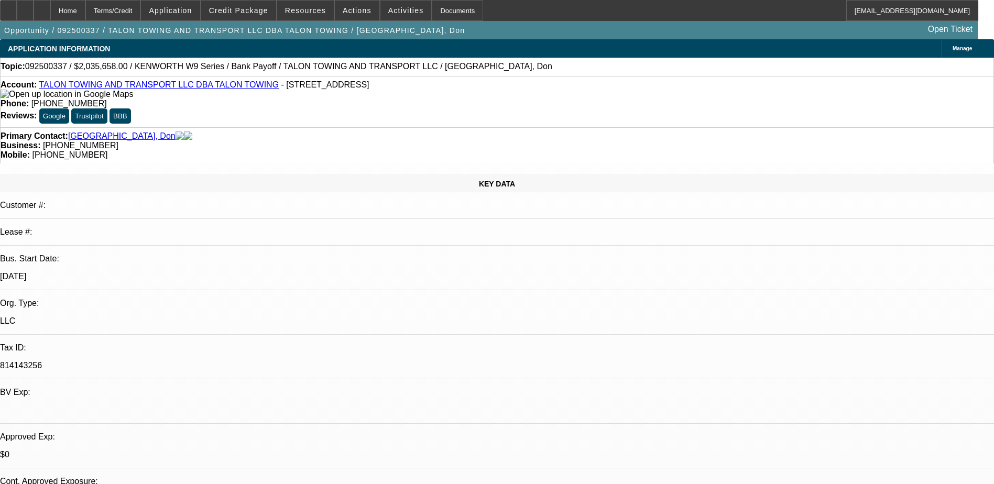
select select "0"
select select "2"
select select "0"
select select "6"
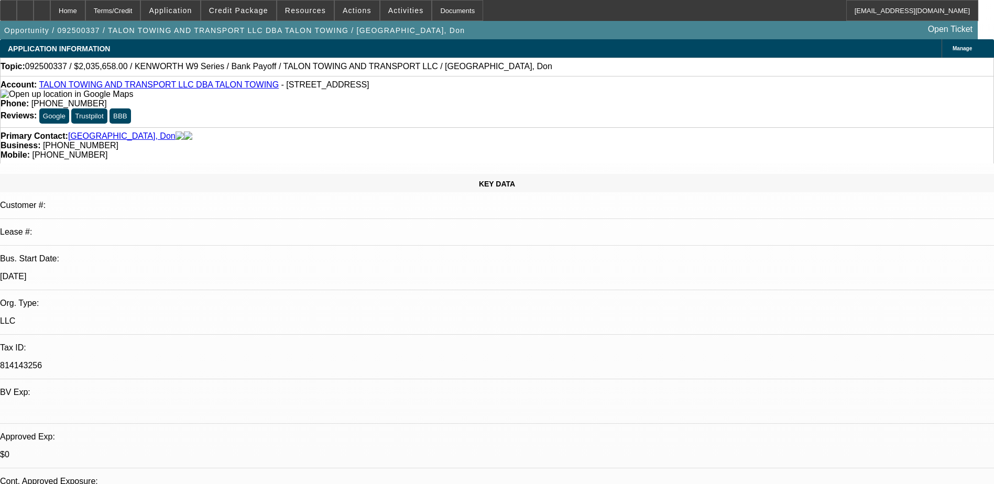
select select "0"
select select "2"
select select "0"
select select "6"
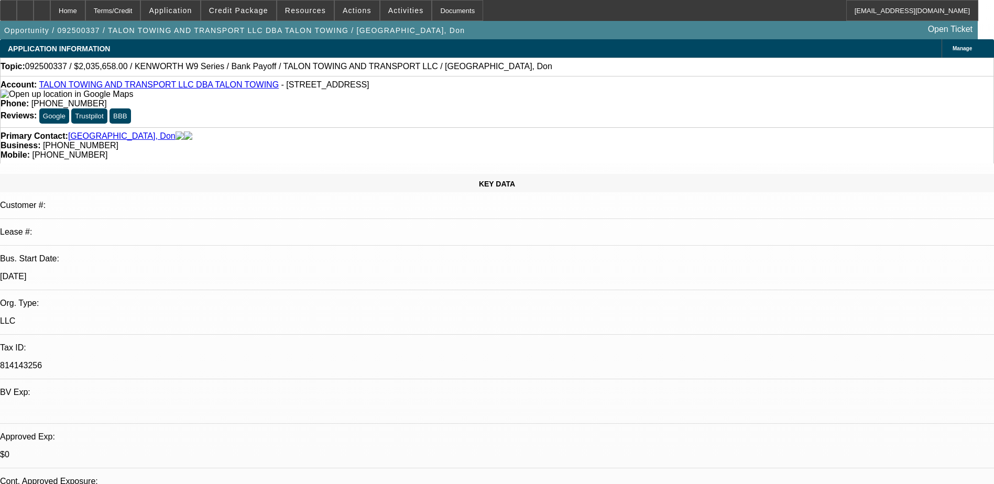
select select "0"
select select "2"
select select "0"
select select "6"
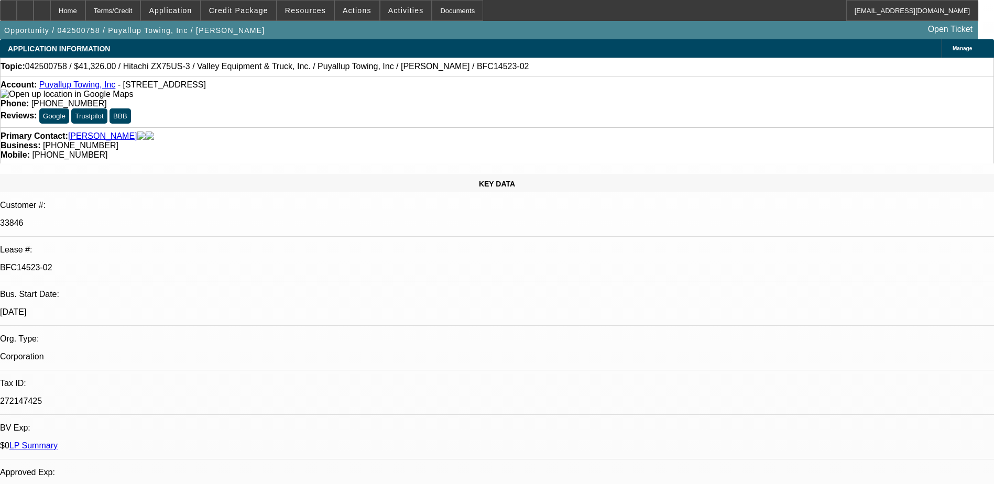
select select "0"
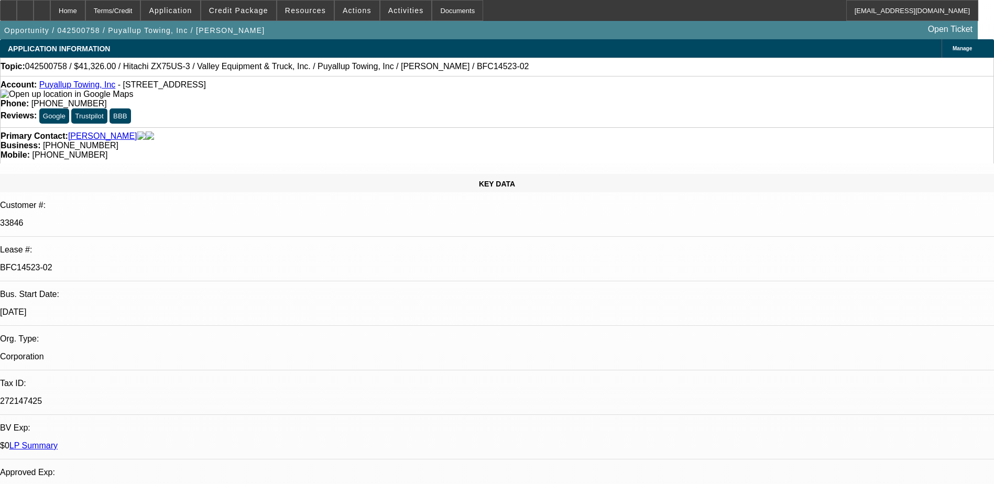
select select "0"
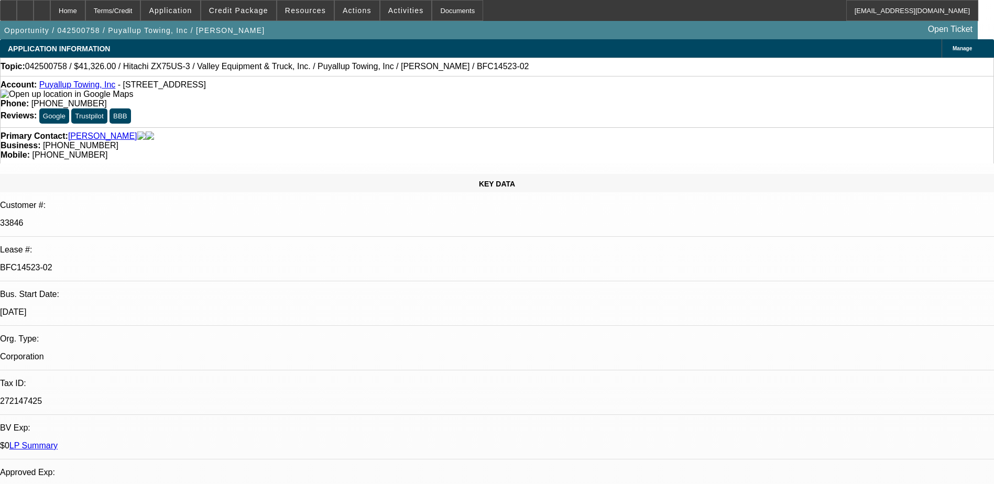
select select "0"
select select "1"
select select "6"
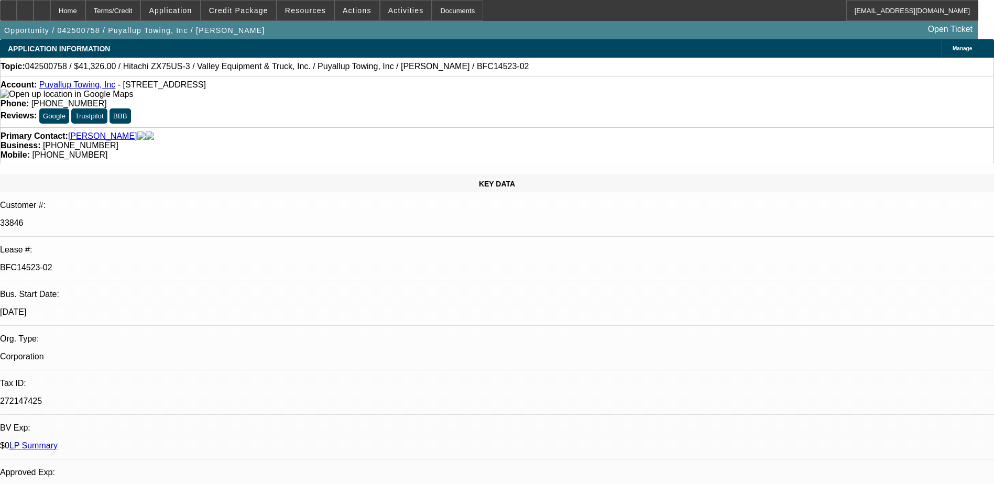
select select "1"
select select "6"
select select "1"
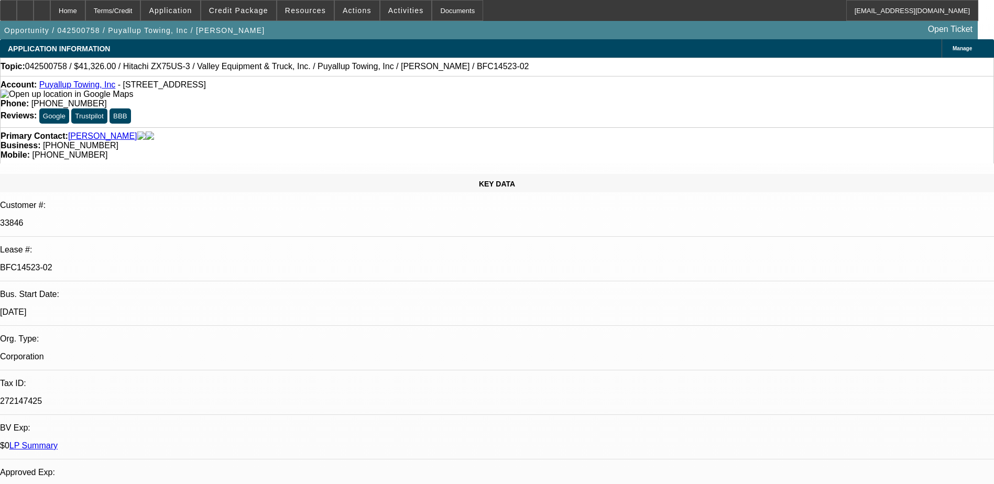
select select "6"
select select "1"
select select "6"
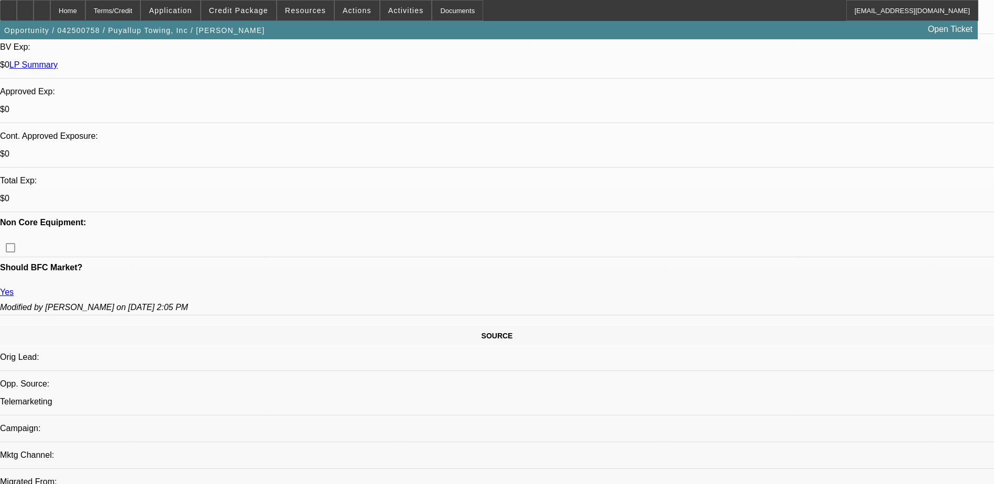
scroll to position [367, 0]
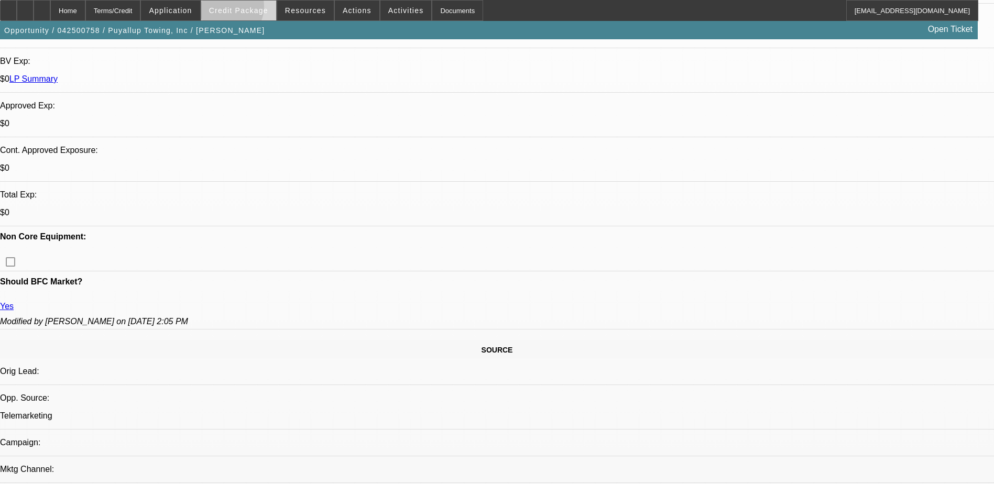
click at [240, 9] on span "Credit Package" at bounding box center [238, 10] width 59 height 8
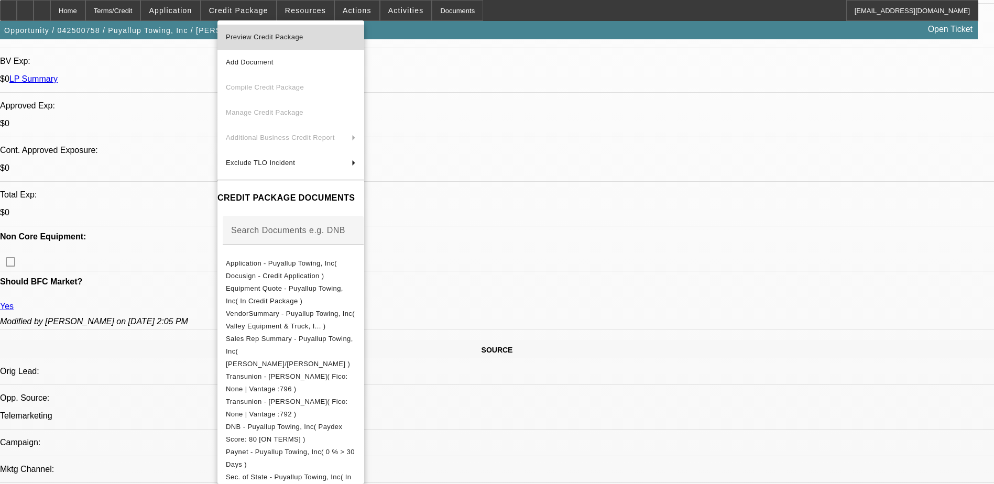
click at [301, 31] on span "Preview Credit Package" at bounding box center [291, 37] width 130 height 13
